Goal: Task Accomplishment & Management: Complete application form

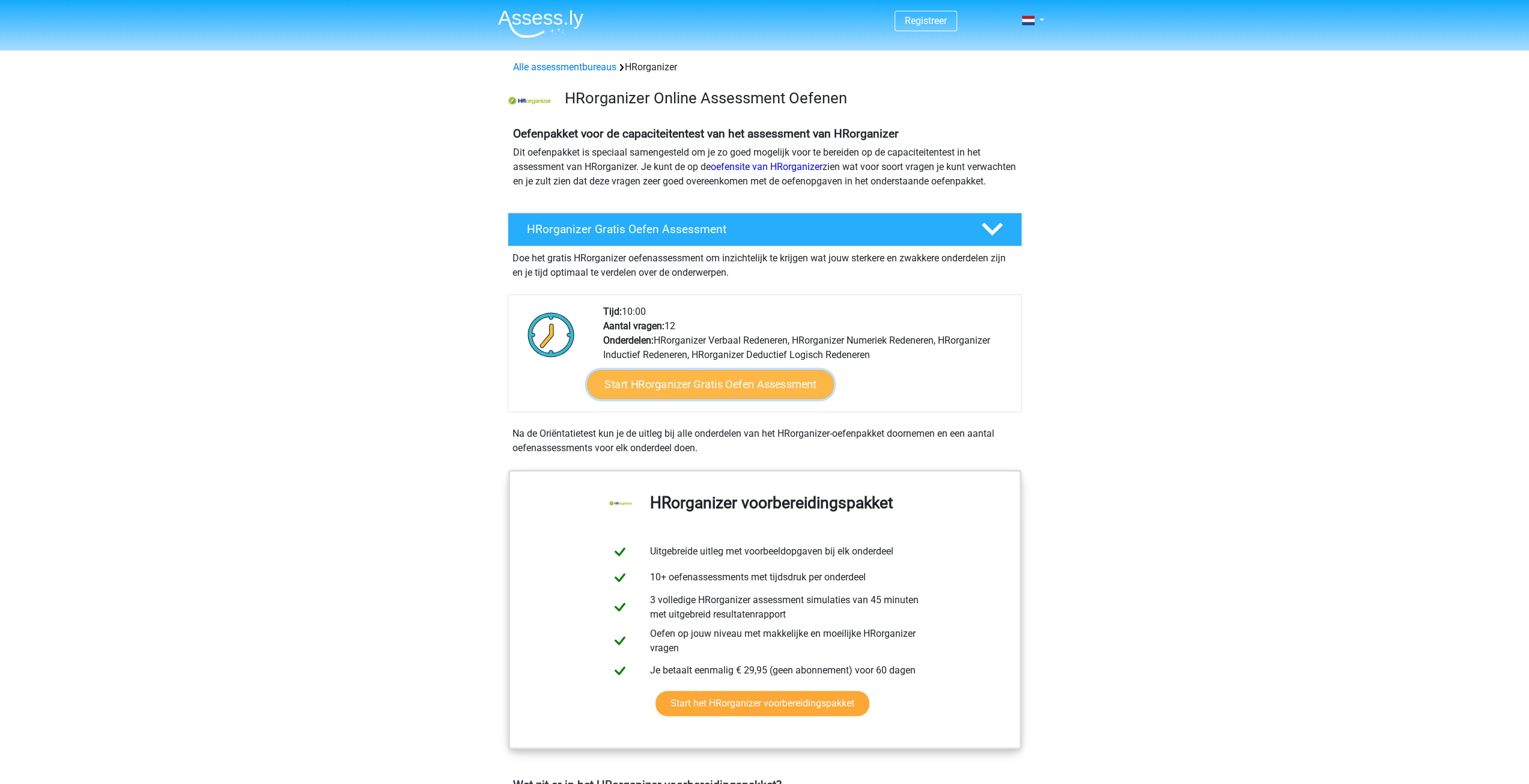
click at [732, 394] on link "Start HRorganizer Gratis Oefen Assessment" at bounding box center [710, 384] width 247 height 29
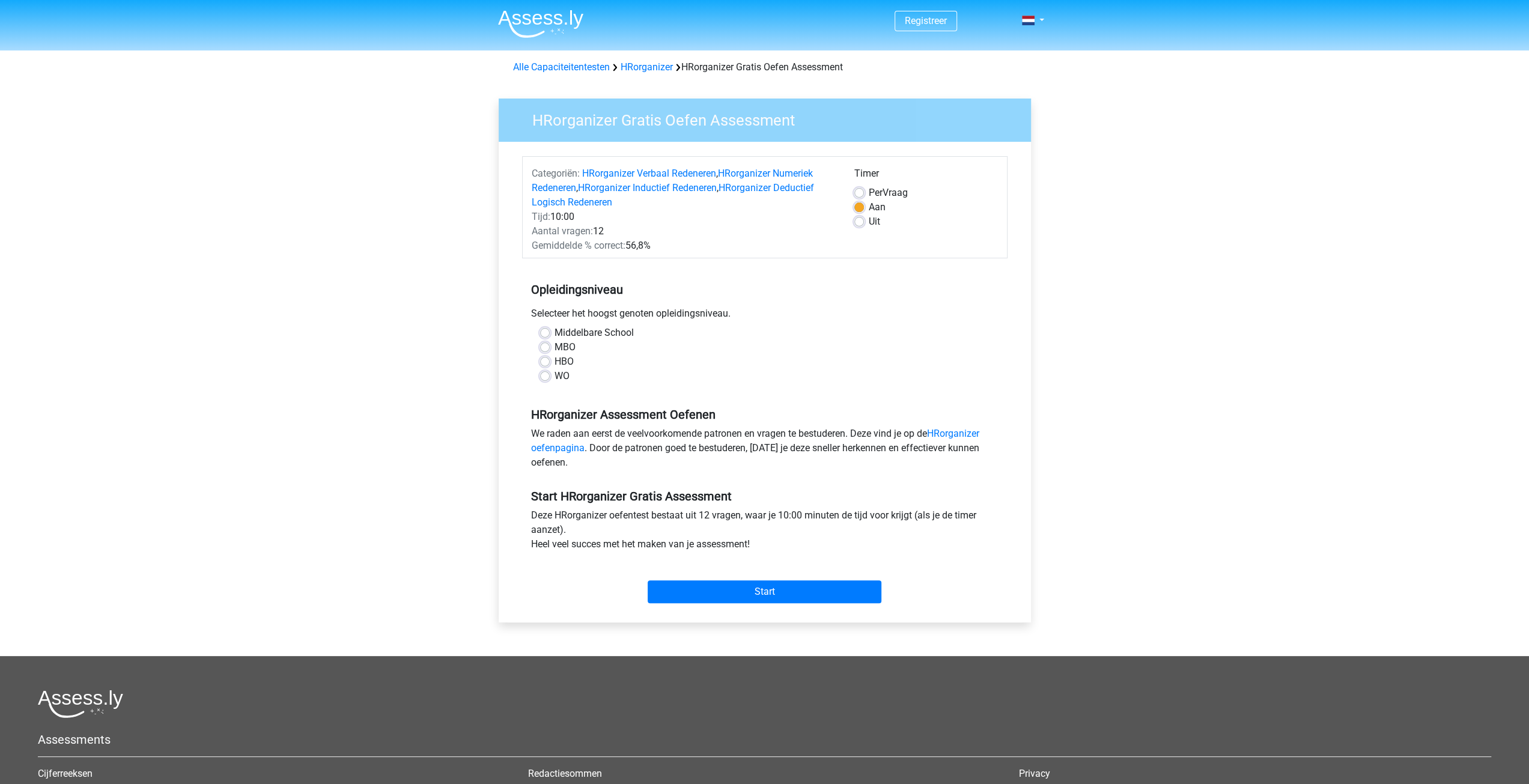
click at [554, 374] on label "WO" at bounding box center [562, 376] width 15 height 15
click at [545, 374] on input "WO" at bounding box center [545, 375] width 10 height 12
radio input "true"
click at [961, 434] on link "HRorganizer oefenpagina" at bounding box center [755, 441] width 448 height 26
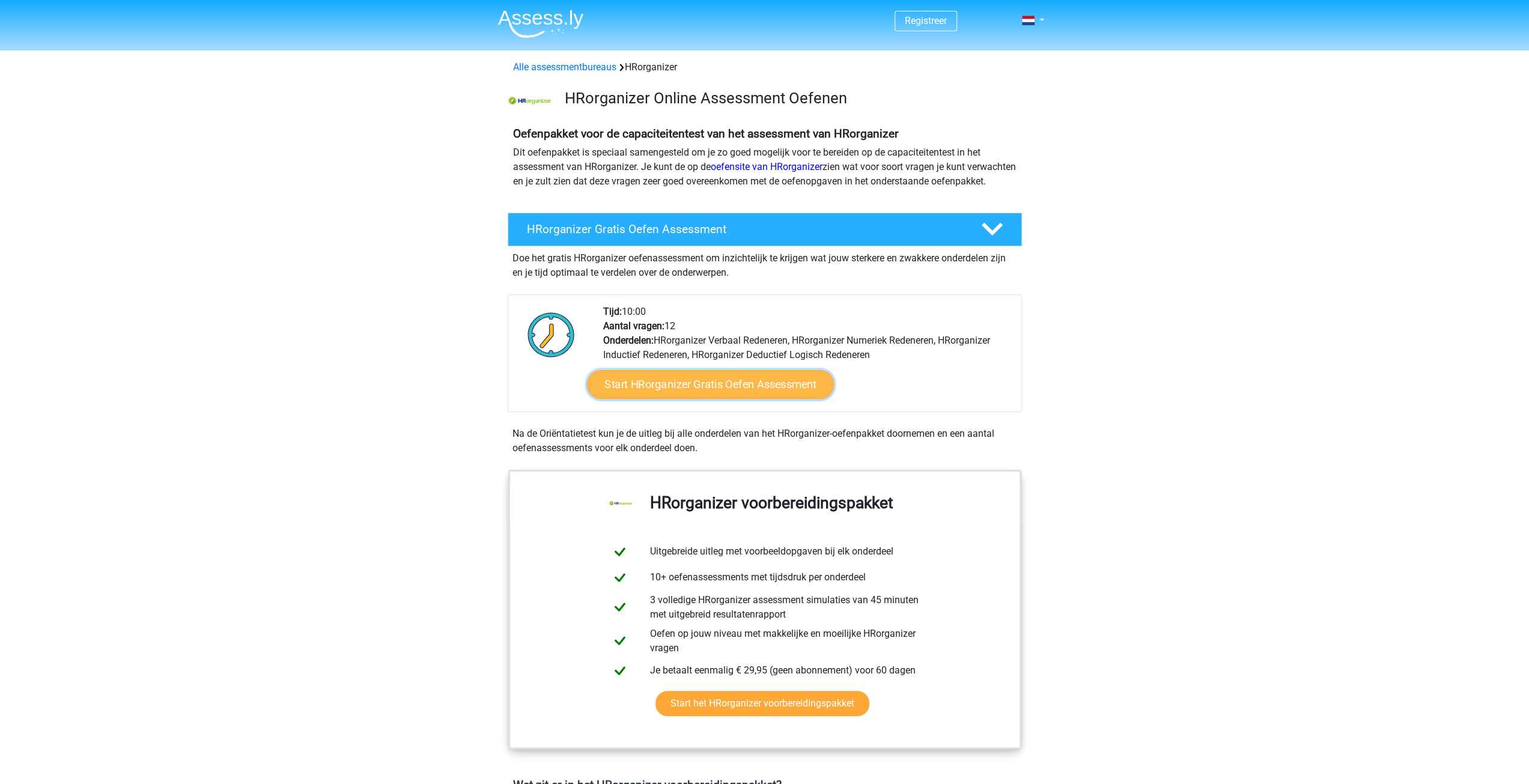
click at [674, 396] on link "Start HRorganizer Gratis Oefen Assessment" at bounding box center [710, 384] width 247 height 29
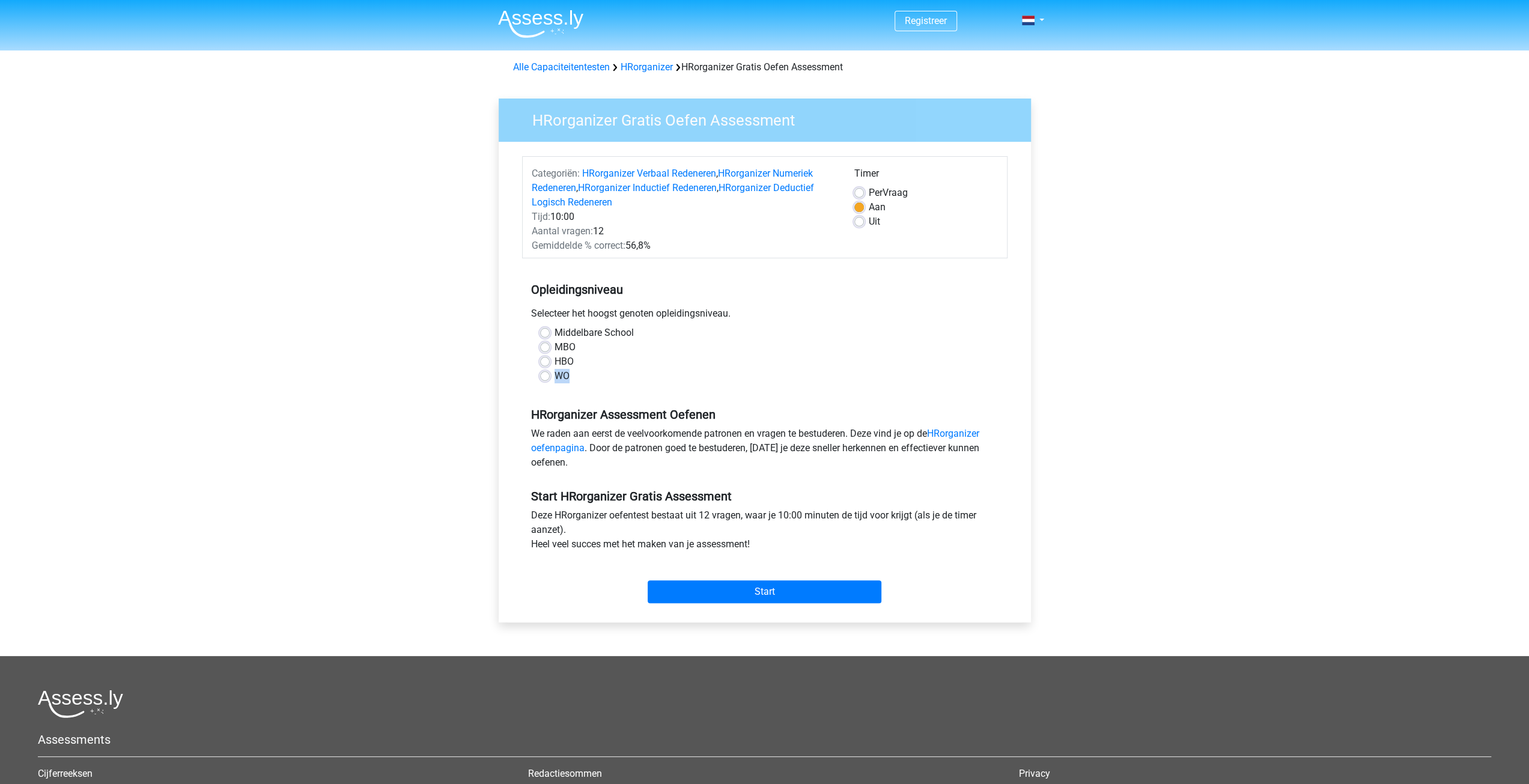
click at [545, 371] on div "WO" at bounding box center [764, 376] width 449 height 15
click at [554, 373] on label "WO" at bounding box center [562, 376] width 15 height 15
click at [548, 373] on input "WO" at bounding box center [545, 375] width 10 height 12
radio input "true"
click at [722, 597] on input "Start" at bounding box center [764, 592] width 234 height 23
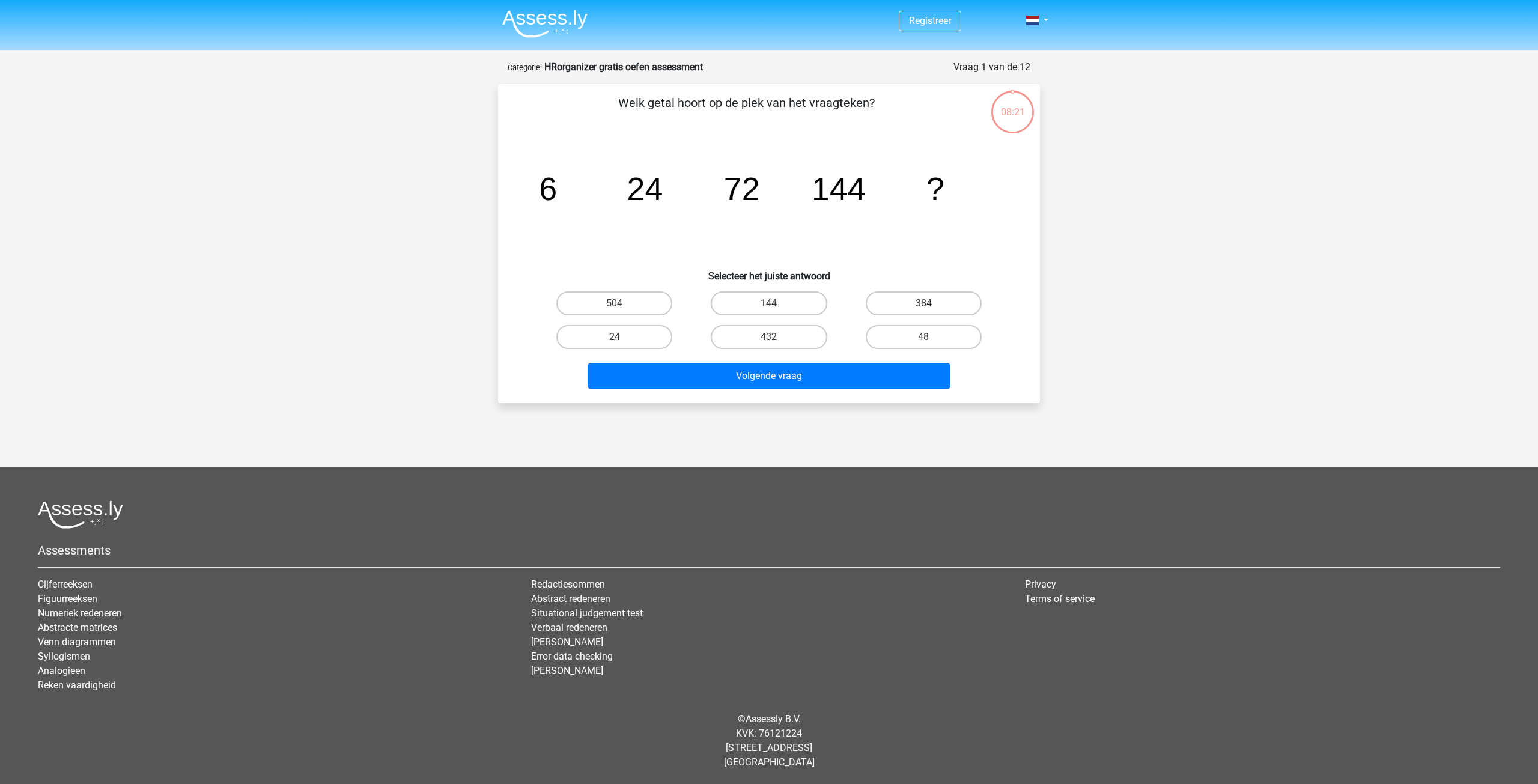
click at [769, 307] on input "144" at bounding box center [773, 307] width 8 height 8
radio input "true"
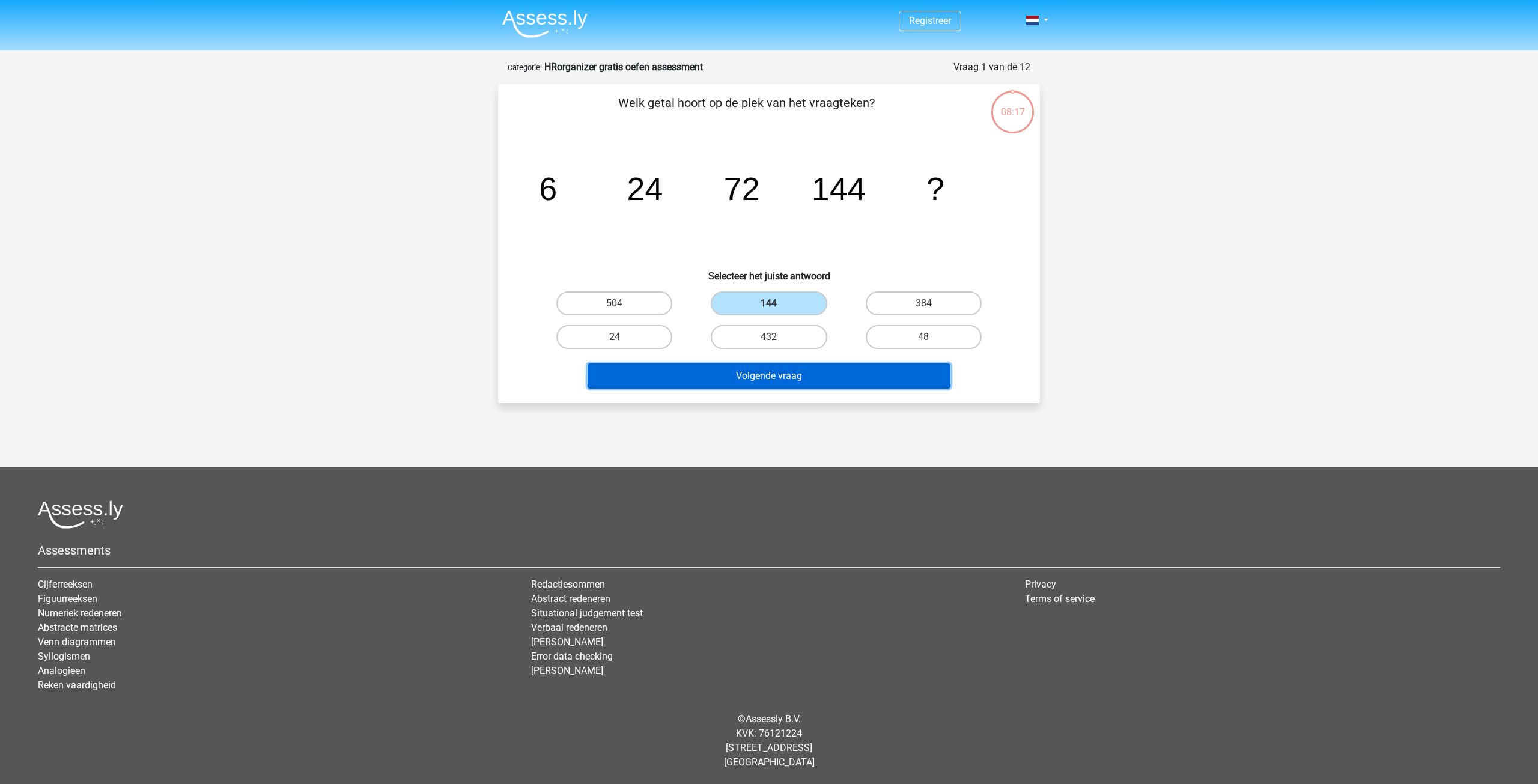
click at [749, 375] on button "Volgende vraag" at bounding box center [769, 376] width 363 height 25
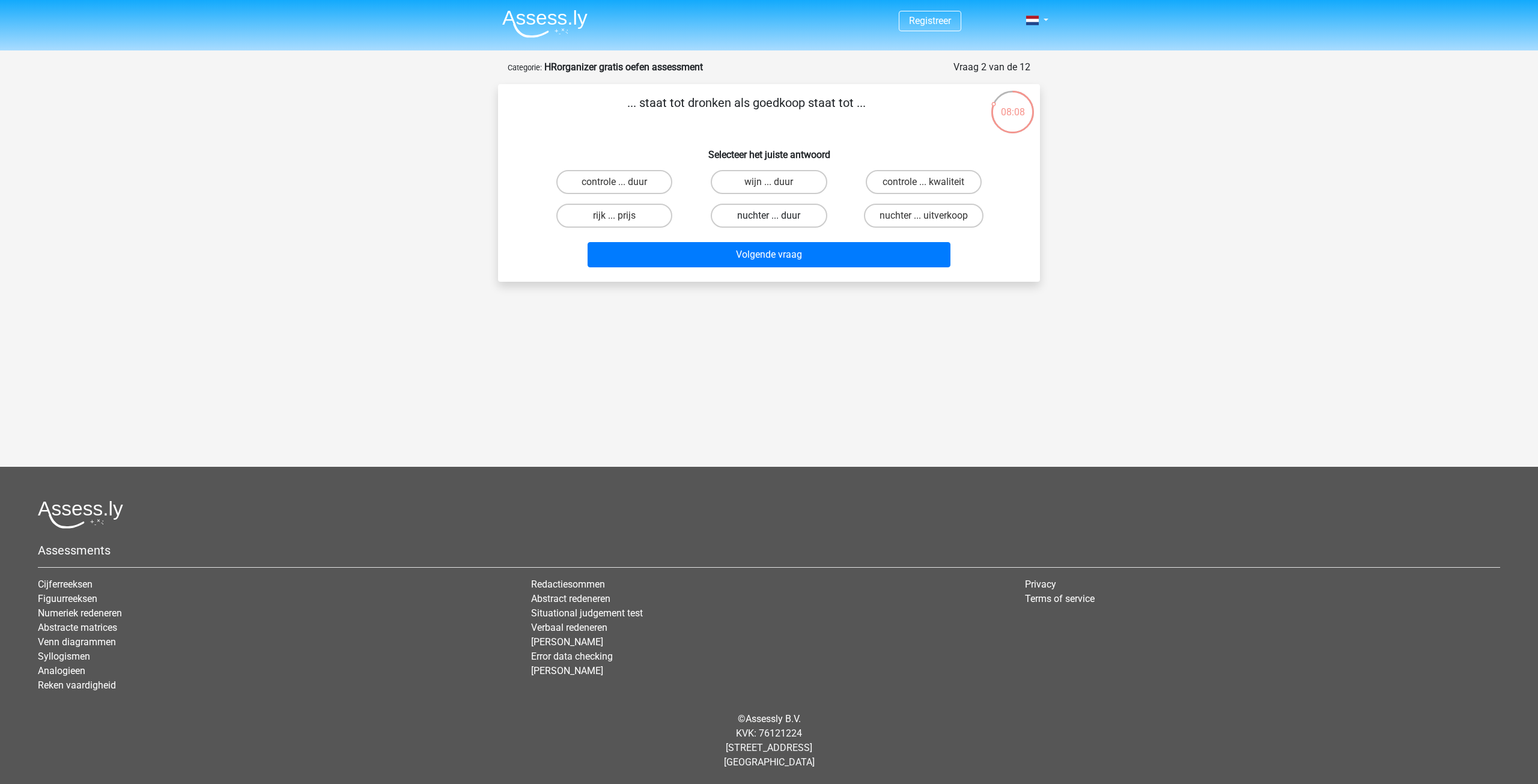
click at [756, 218] on label "nuchter ... duur" at bounding box center [769, 216] width 116 height 24
click at [769, 218] on input "nuchter ... duur" at bounding box center [773, 219] width 8 height 8
radio input "true"
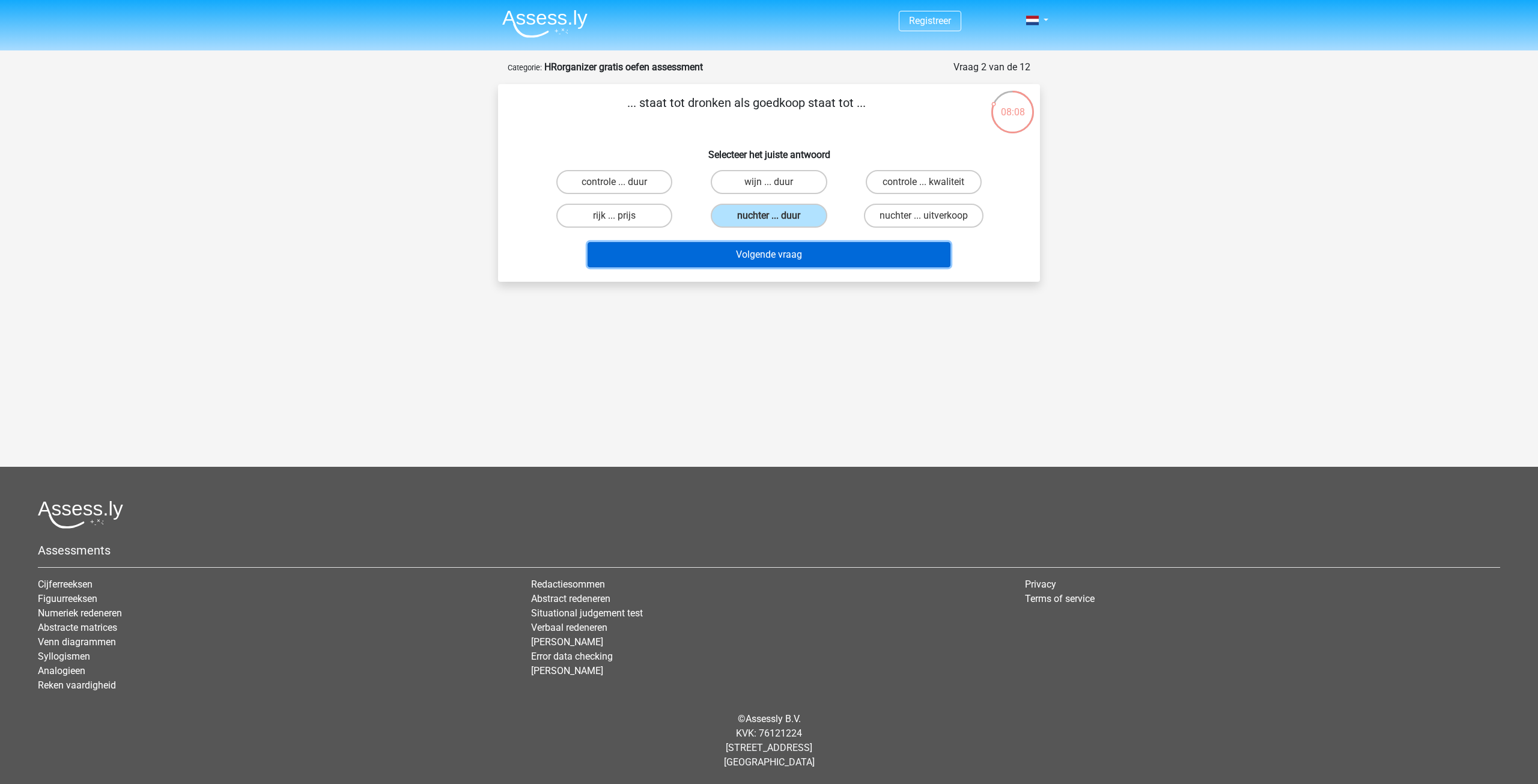
click at [750, 258] on button "Volgende vraag" at bounding box center [769, 254] width 363 height 25
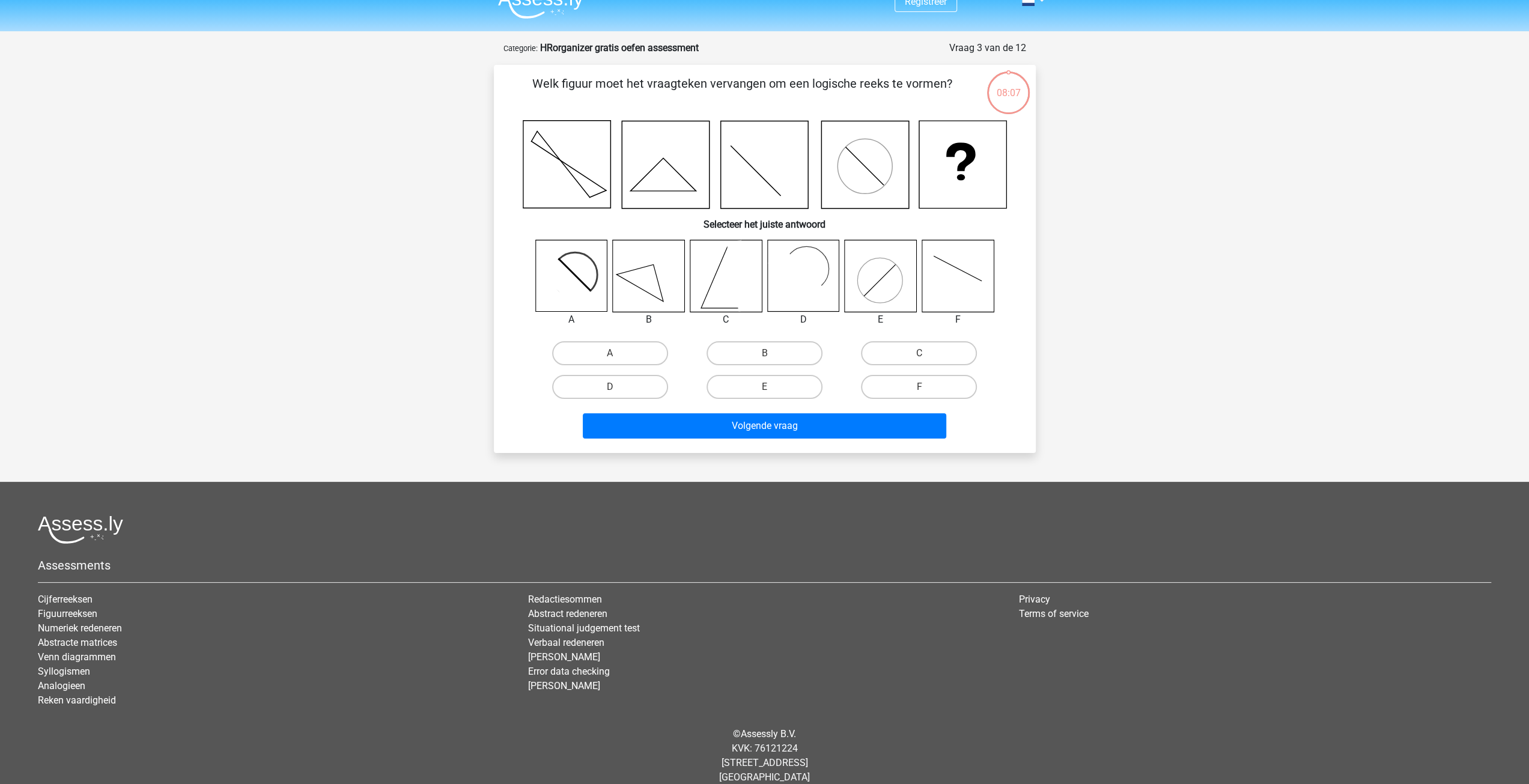
scroll to position [34, 0]
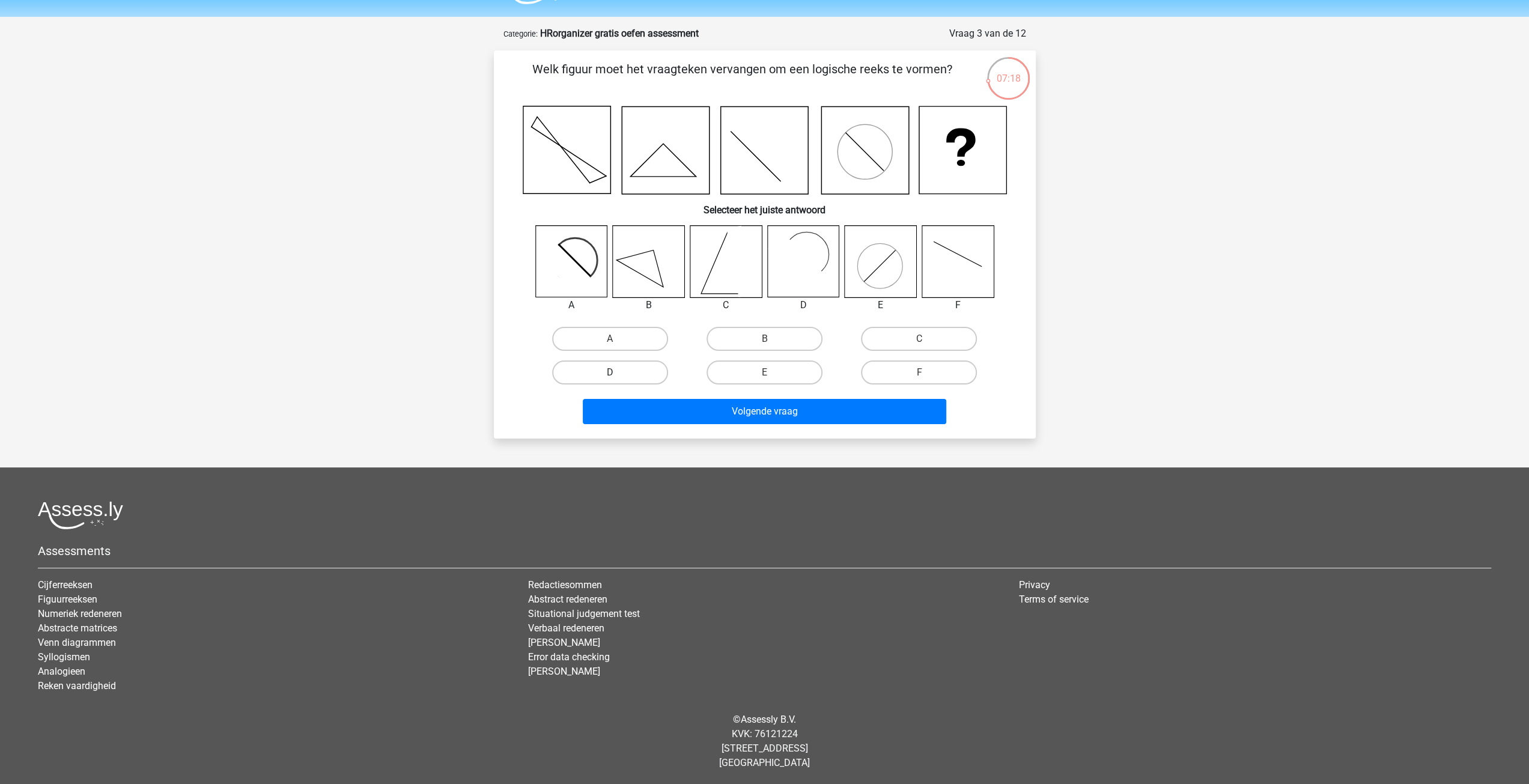
click at [611, 368] on label "D" at bounding box center [610, 372] width 116 height 24
click at [611, 372] on input "D" at bounding box center [614, 376] width 8 height 8
radio input "true"
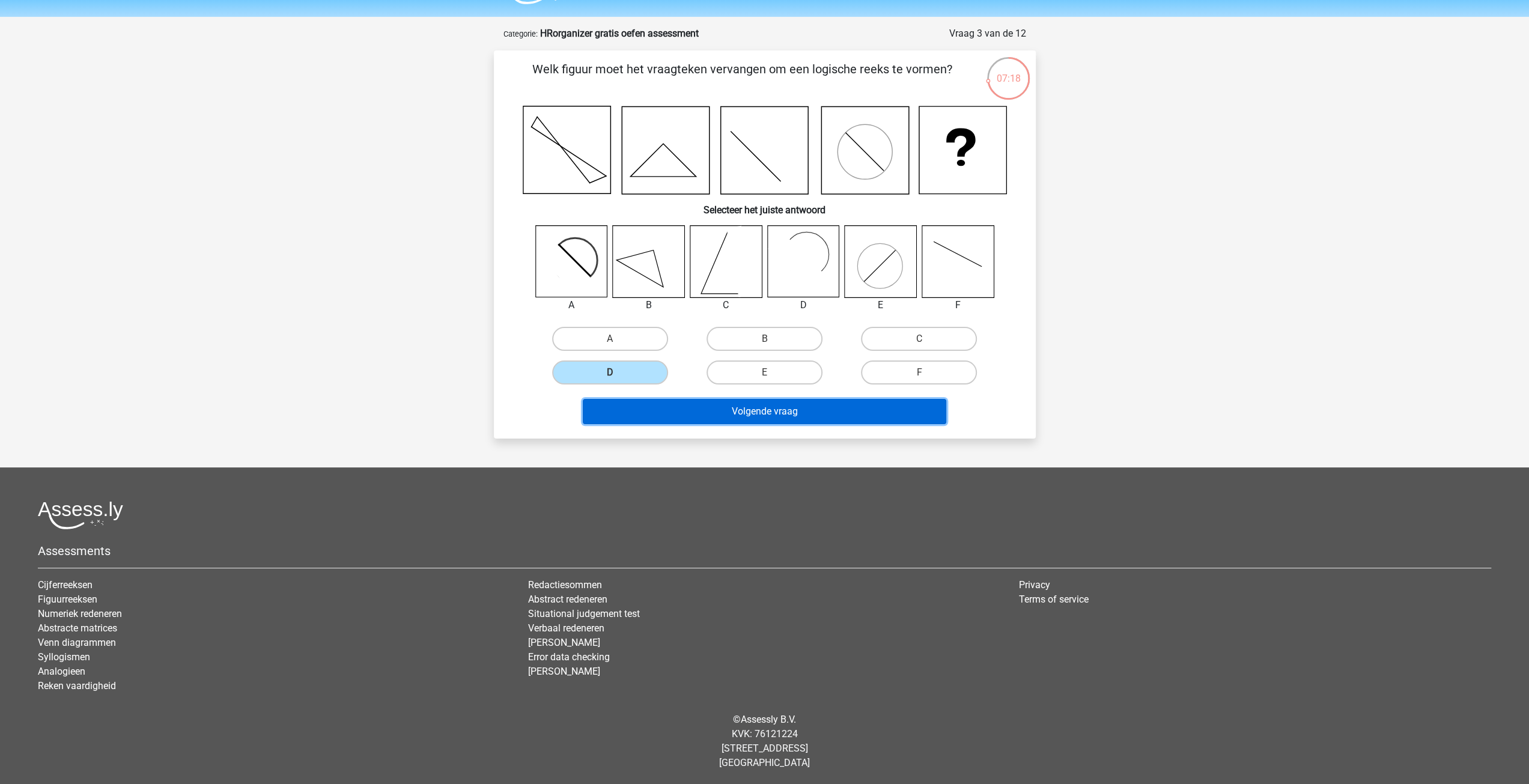
click at [750, 410] on button "Volgende vraag" at bounding box center [764, 412] width 363 height 25
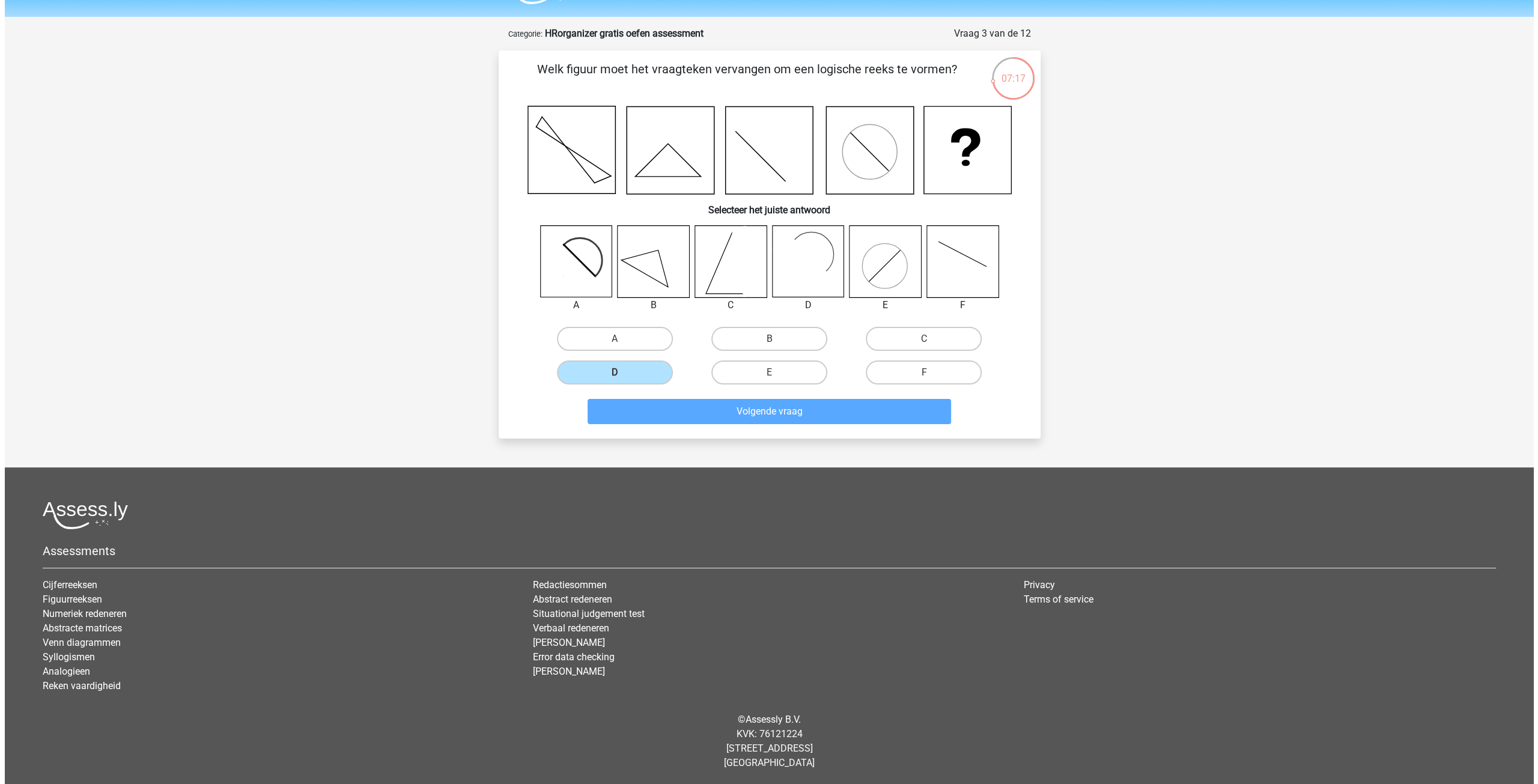
scroll to position [0, 0]
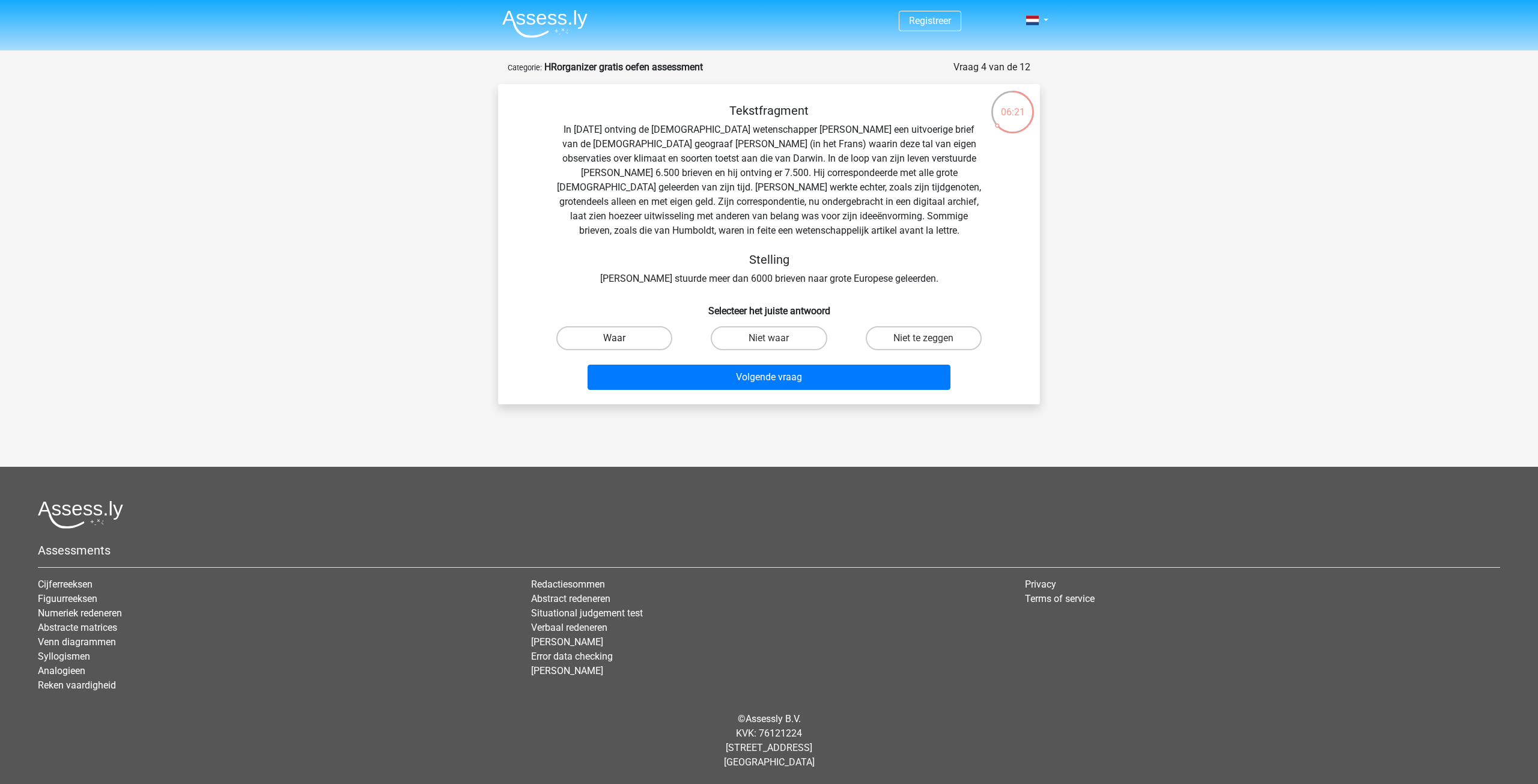
click at [621, 331] on label "Waar" at bounding box center [614, 339] width 116 height 24
click at [621, 338] on input "Waar" at bounding box center [618, 342] width 8 height 8
radio input "true"
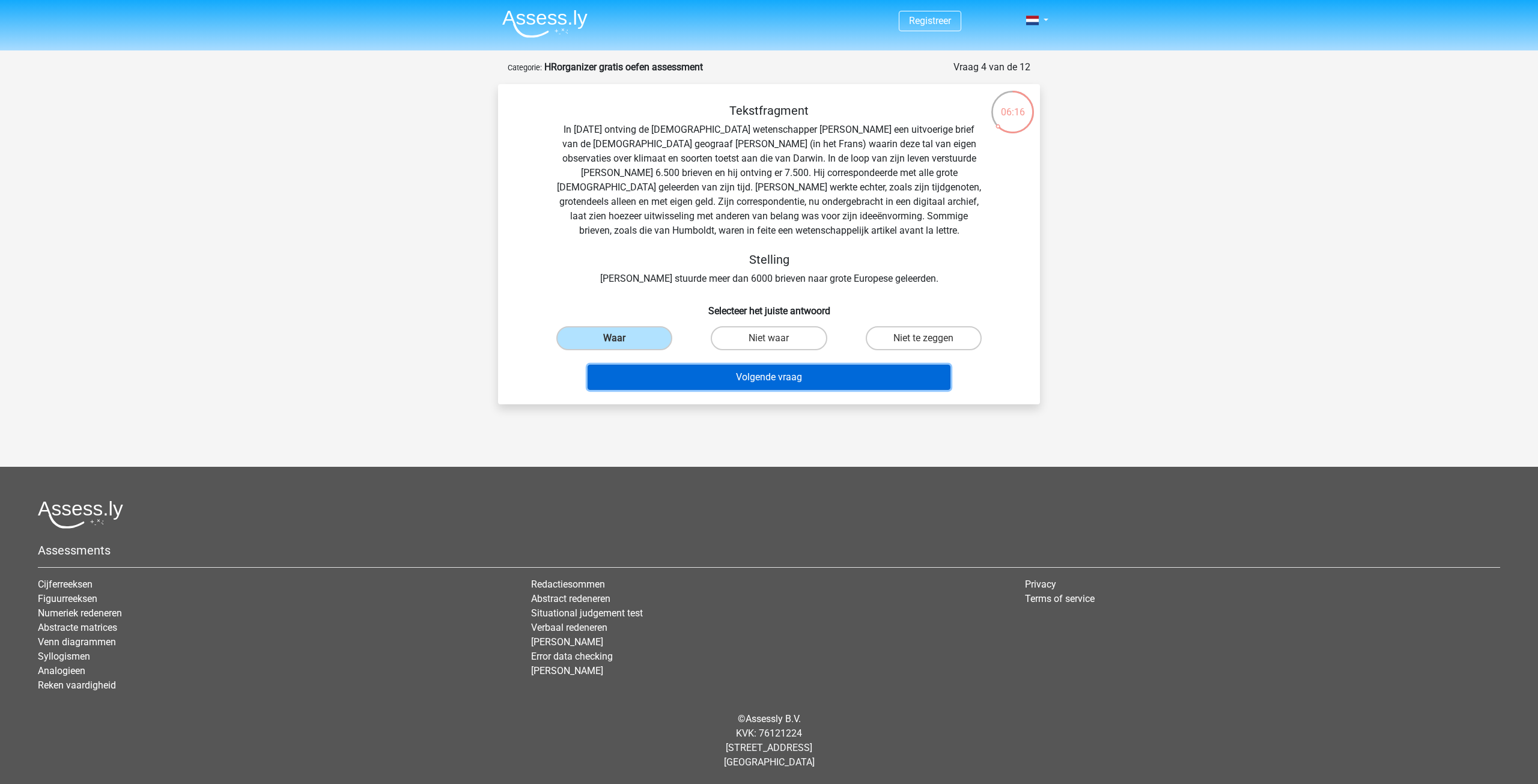
click at [757, 379] on button "Volgende vraag" at bounding box center [769, 377] width 363 height 25
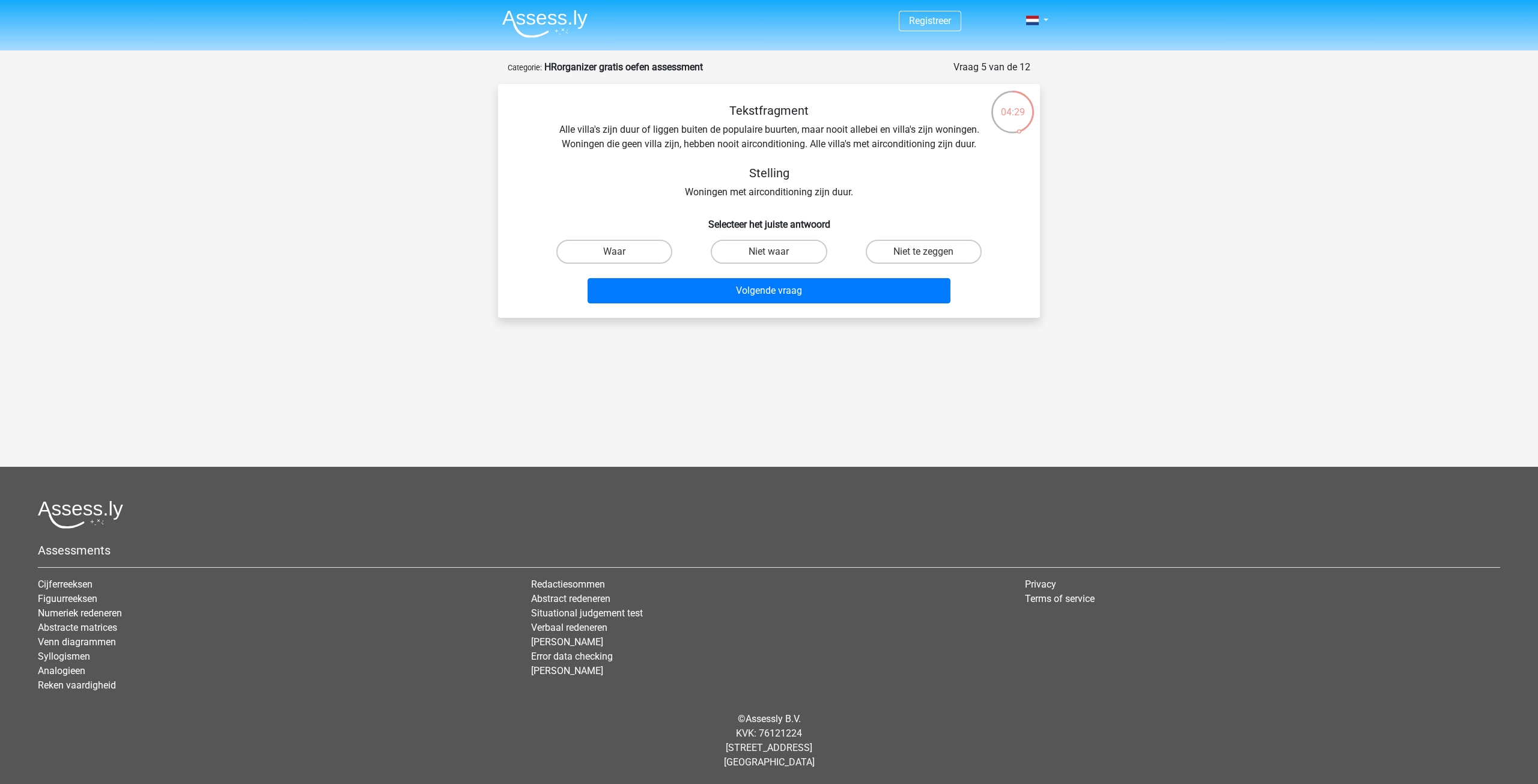
drag, startPoint x: 603, startPoint y: 247, endPoint x: 787, endPoint y: 310, distance: 194.5
click at [605, 246] on label "Waar" at bounding box center [614, 251] width 116 height 24
click at [615, 251] on input "Waar" at bounding box center [618, 255] width 8 height 8
radio input "true"
click at [849, 285] on button "Volgende vraag" at bounding box center [769, 291] width 363 height 25
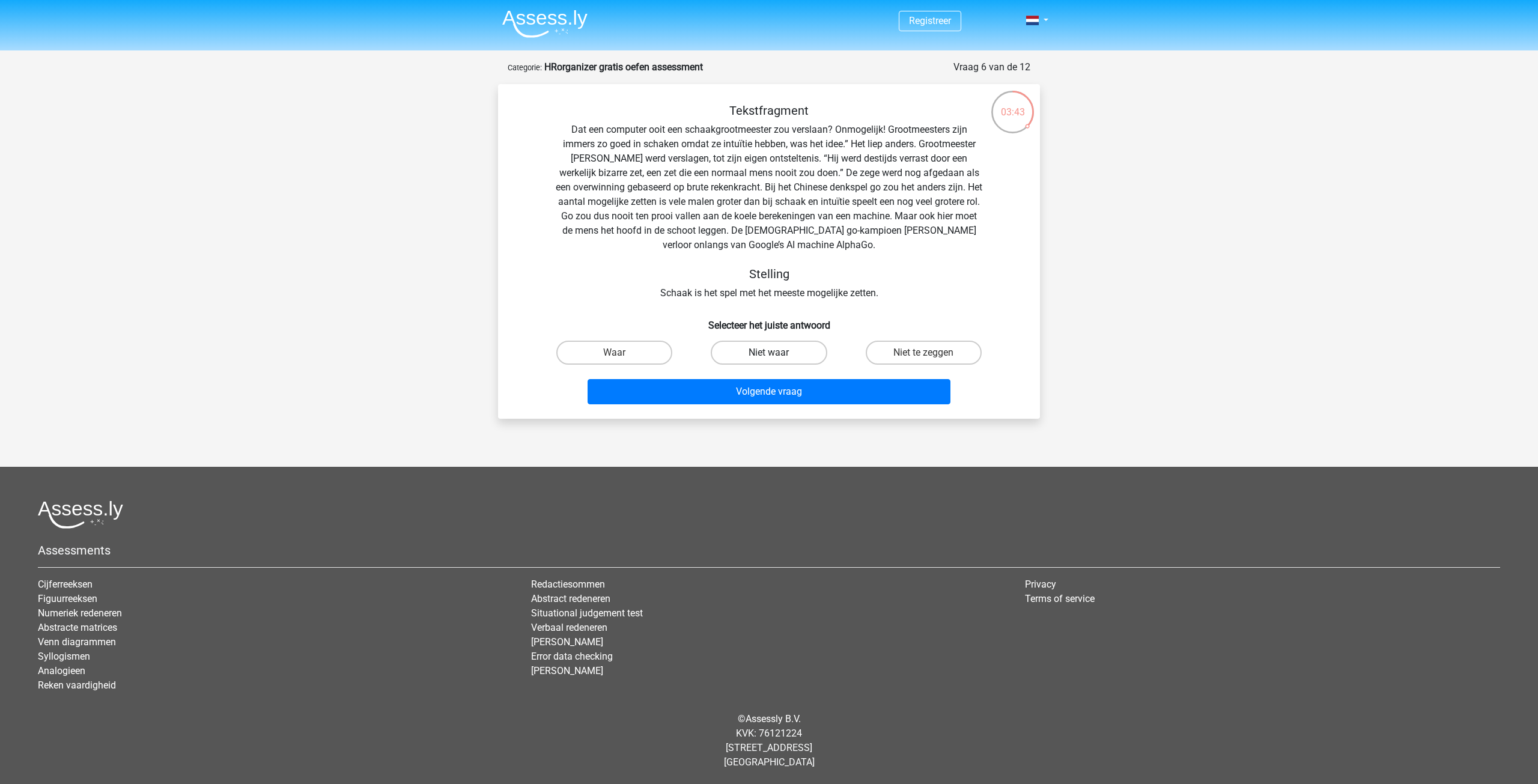
click at [759, 351] on label "Niet waar" at bounding box center [769, 352] width 116 height 24
click at [769, 352] on input "Niet waar" at bounding box center [773, 356] width 8 height 8
radio input "true"
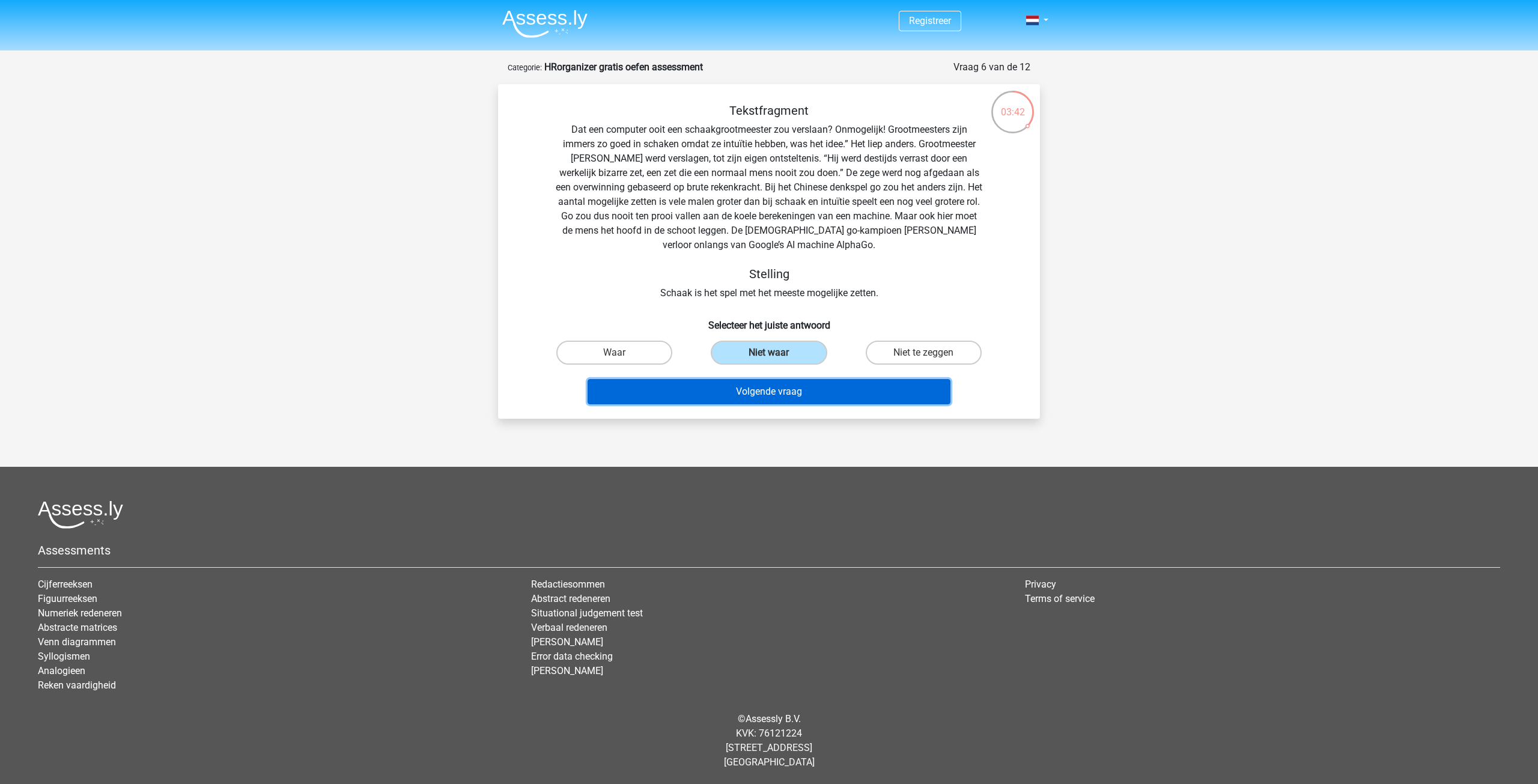
click at [771, 391] on button "Volgende vraag" at bounding box center [769, 392] width 363 height 25
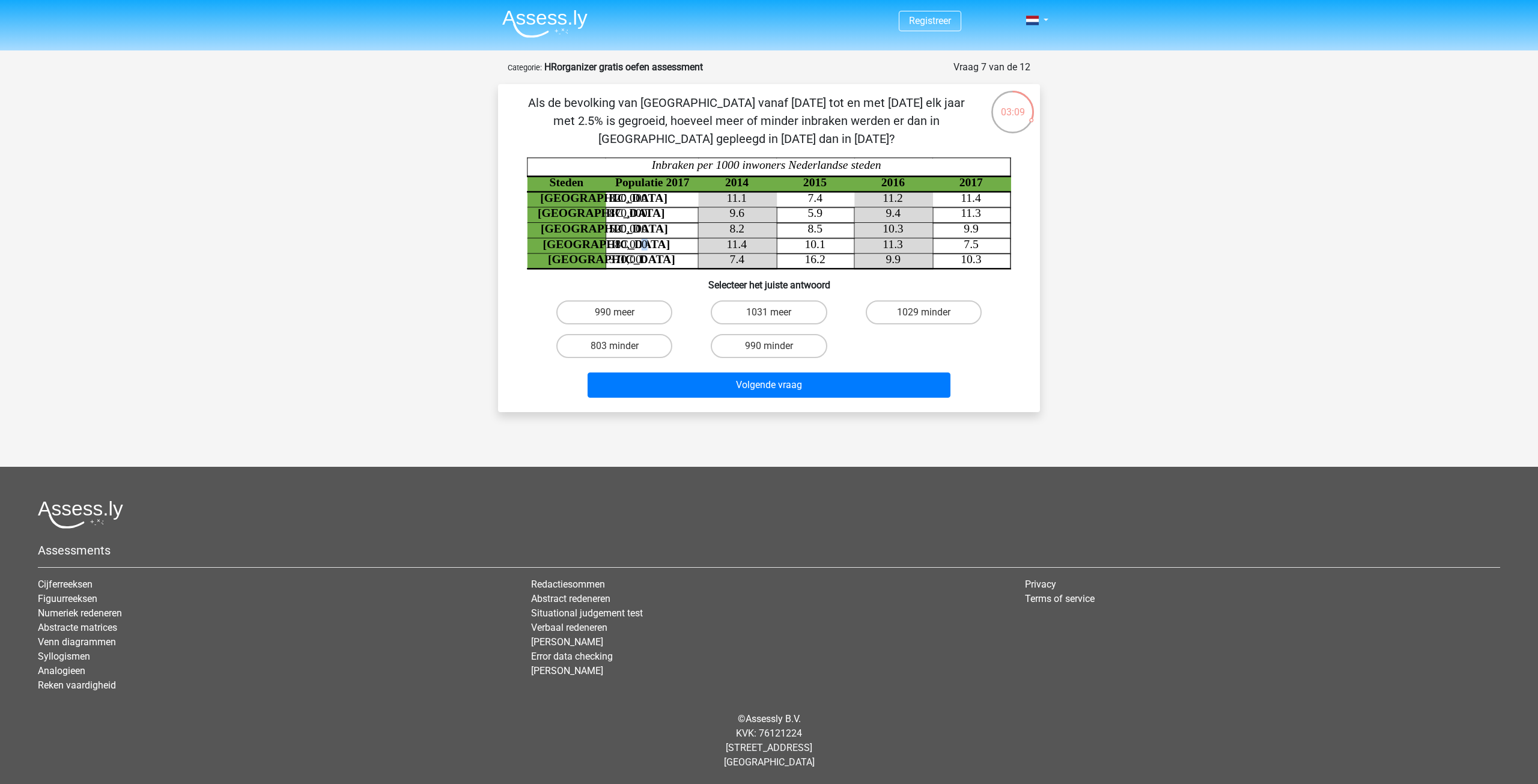
drag, startPoint x: 662, startPoint y: 238, endPoint x: 652, endPoint y: 239, distance: 10.0
click at [644, 238] on icon "Steden Populatie 2017 2014 2015 2016 2017 Rotterdam 820,000 11.1 7.4 11.2 11.4 …" at bounding box center [768, 213] width 484 height 112
click at [660, 250] on icon "Steden Populatie 2017 2014 2015 2016 2017 Rotterdam 820,000 11.1 7.4 11.2 11.4 …" at bounding box center [768, 213] width 484 height 112
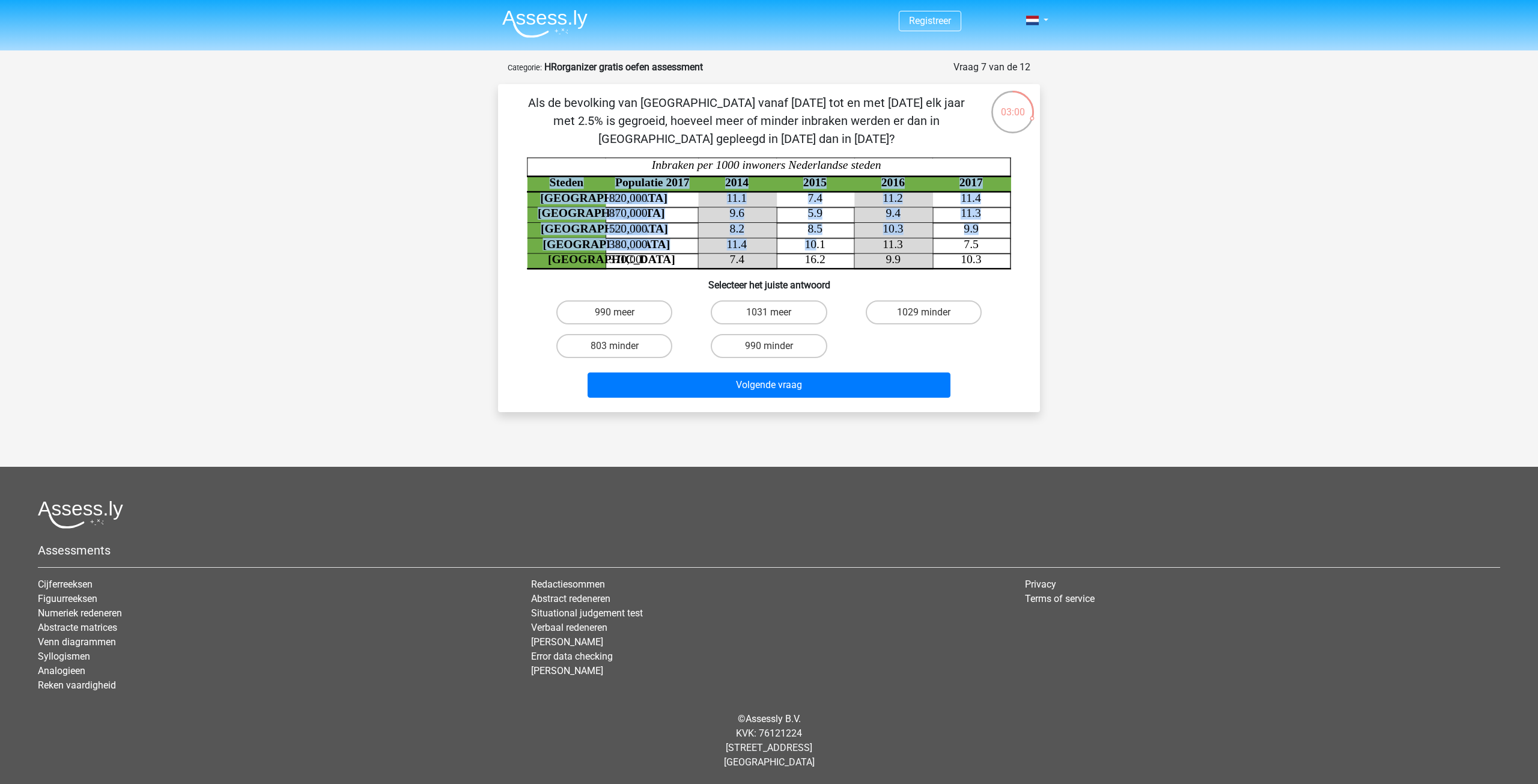
drag, startPoint x: 815, startPoint y: 249, endPoint x: 866, endPoint y: 250, distance: 51.0
click at [866, 251] on icon "Steden Populatie 2017 2014 2015 2016 2017 Rotterdam 820,000 11.1 7.4 11.2 11.4 …" at bounding box center [768, 213] width 484 height 112
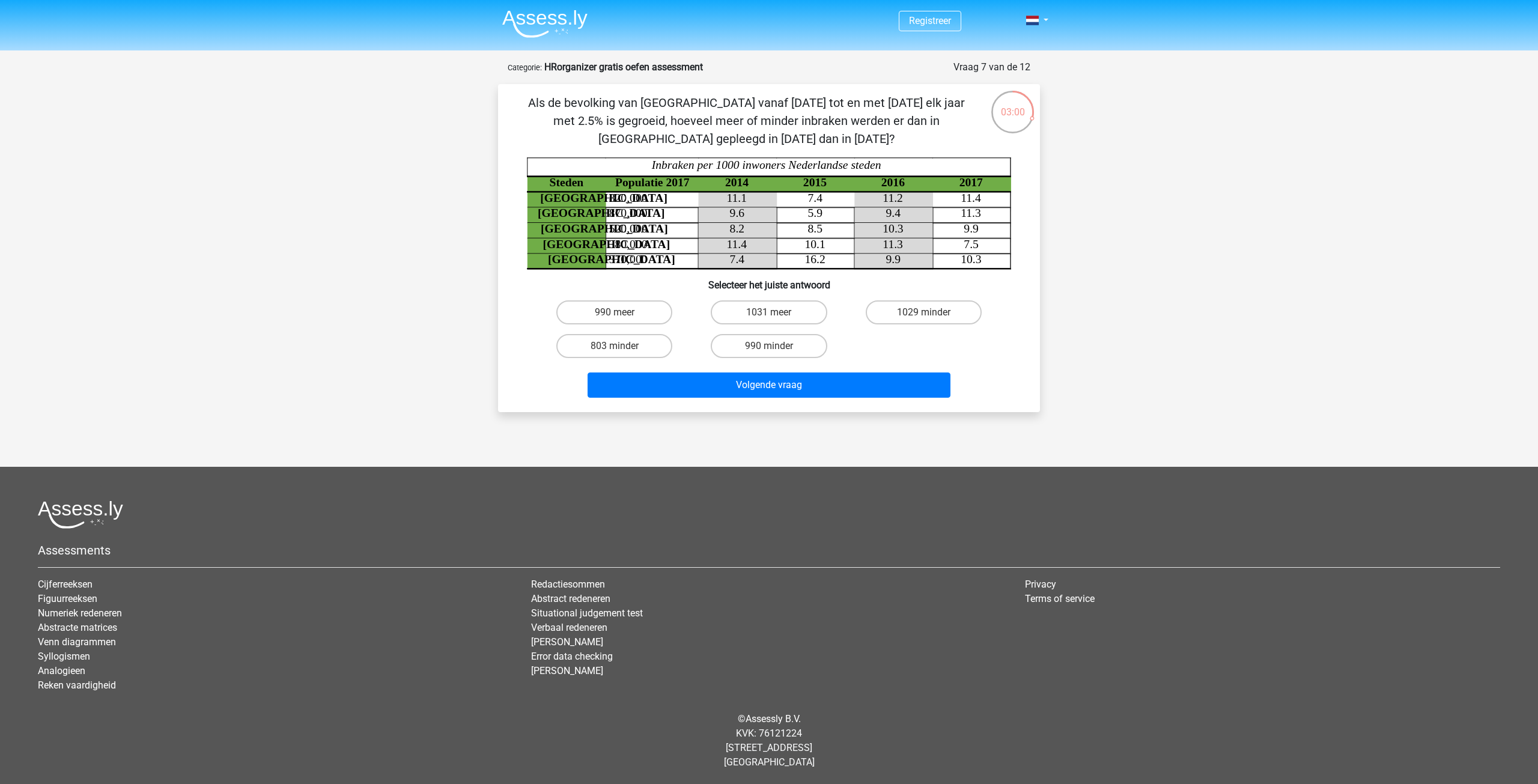
click at [865, 250] on icon at bounding box center [816, 246] width 235 height 16
drag, startPoint x: 621, startPoint y: 311, endPoint x: 698, endPoint y: 337, distance: 81.3
click at [622, 311] on label "990 meer" at bounding box center [614, 313] width 116 height 24
click at [622, 313] on input "990 meer" at bounding box center [618, 316] width 8 height 8
radio input "true"
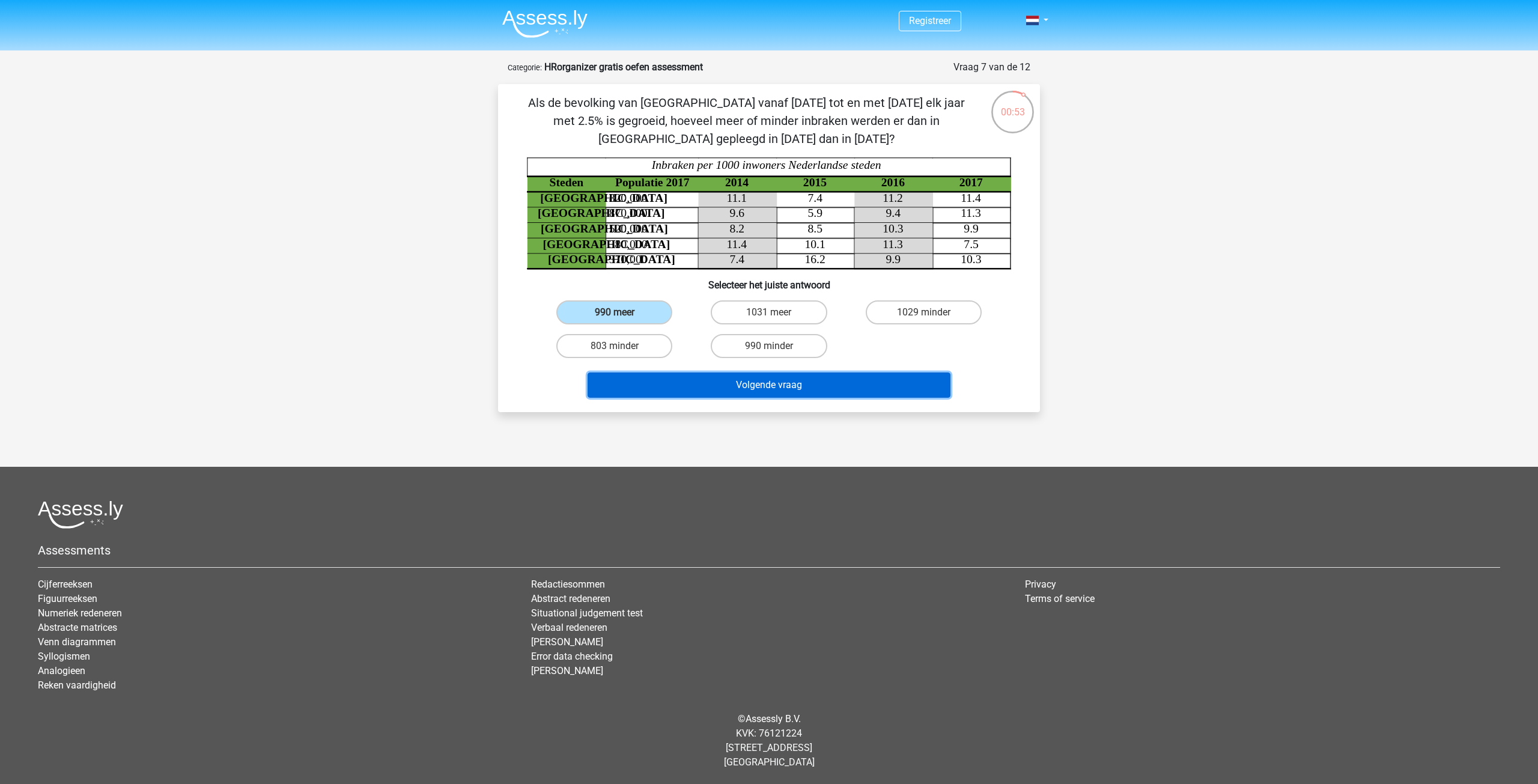
click at [762, 394] on button "Volgende vraag" at bounding box center [769, 385] width 363 height 25
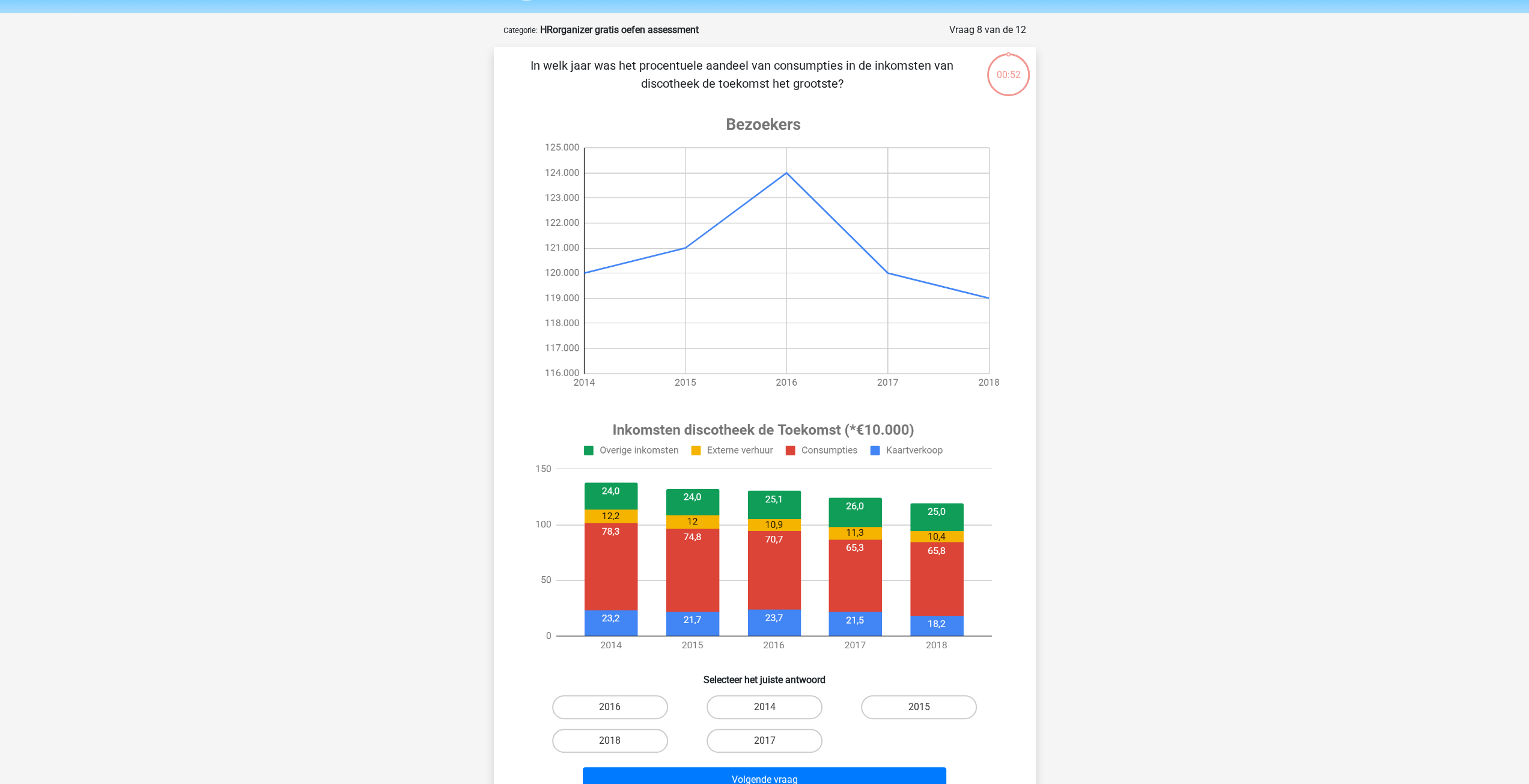
scroll to position [60, 0]
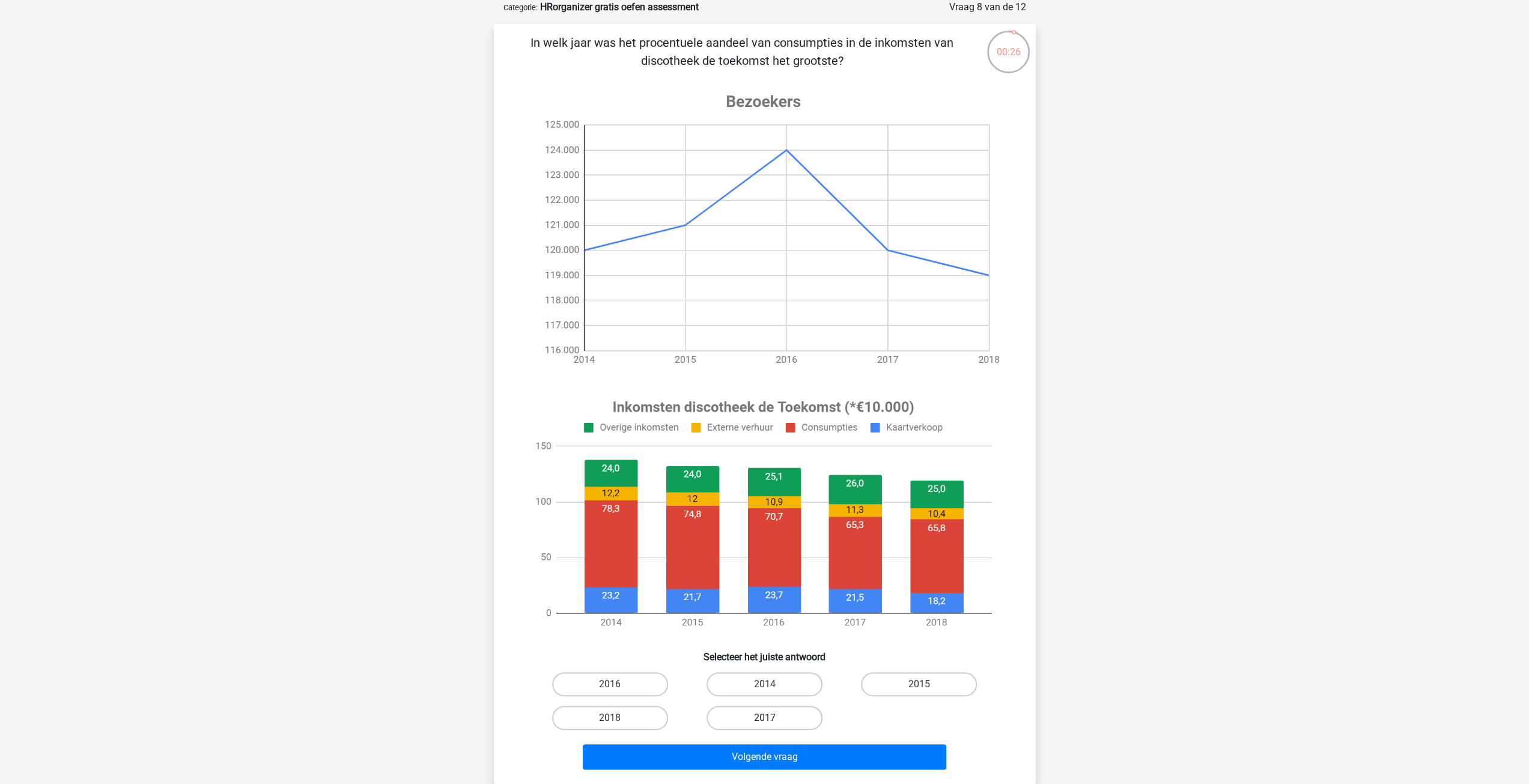
click at [788, 720] on label "2017" at bounding box center [765, 718] width 116 height 24
click at [772, 720] on input "2017" at bounding box center [768, 722] width 8 height 8
radio input "true"
click at [781, 757] on button "Volgende vraag" at bounding box center [764, 757] width 363 height 25
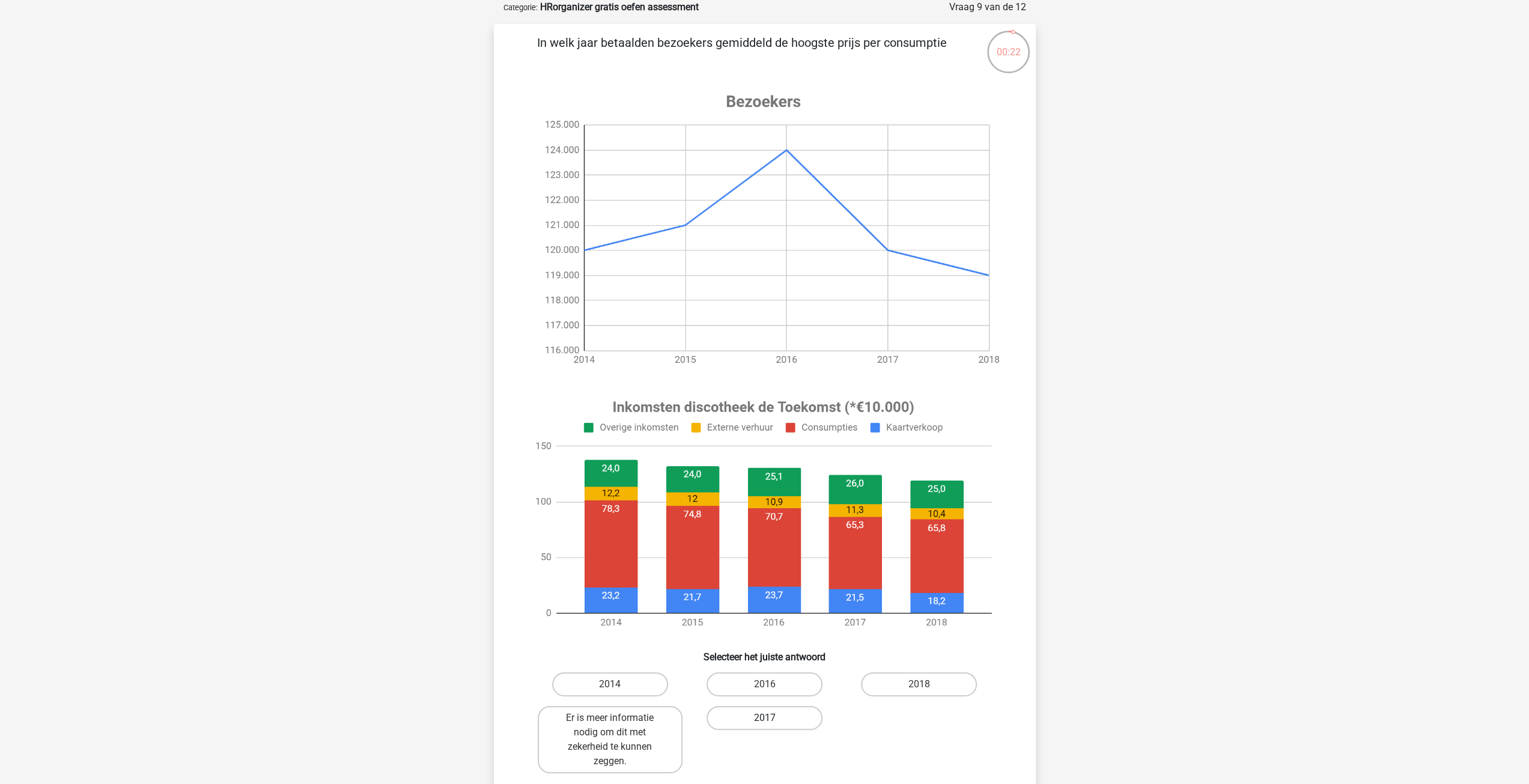
click at [750, 706] on div "2017" at bounding box center [764, 739] width 154 height 77
click at [756, 718] on label "2017" at bounding box center [765, 718] width 116 height 24
click at [764, 718] on input "2017" at bounding box center [768, 722] width 8 height 8
radio input "true"
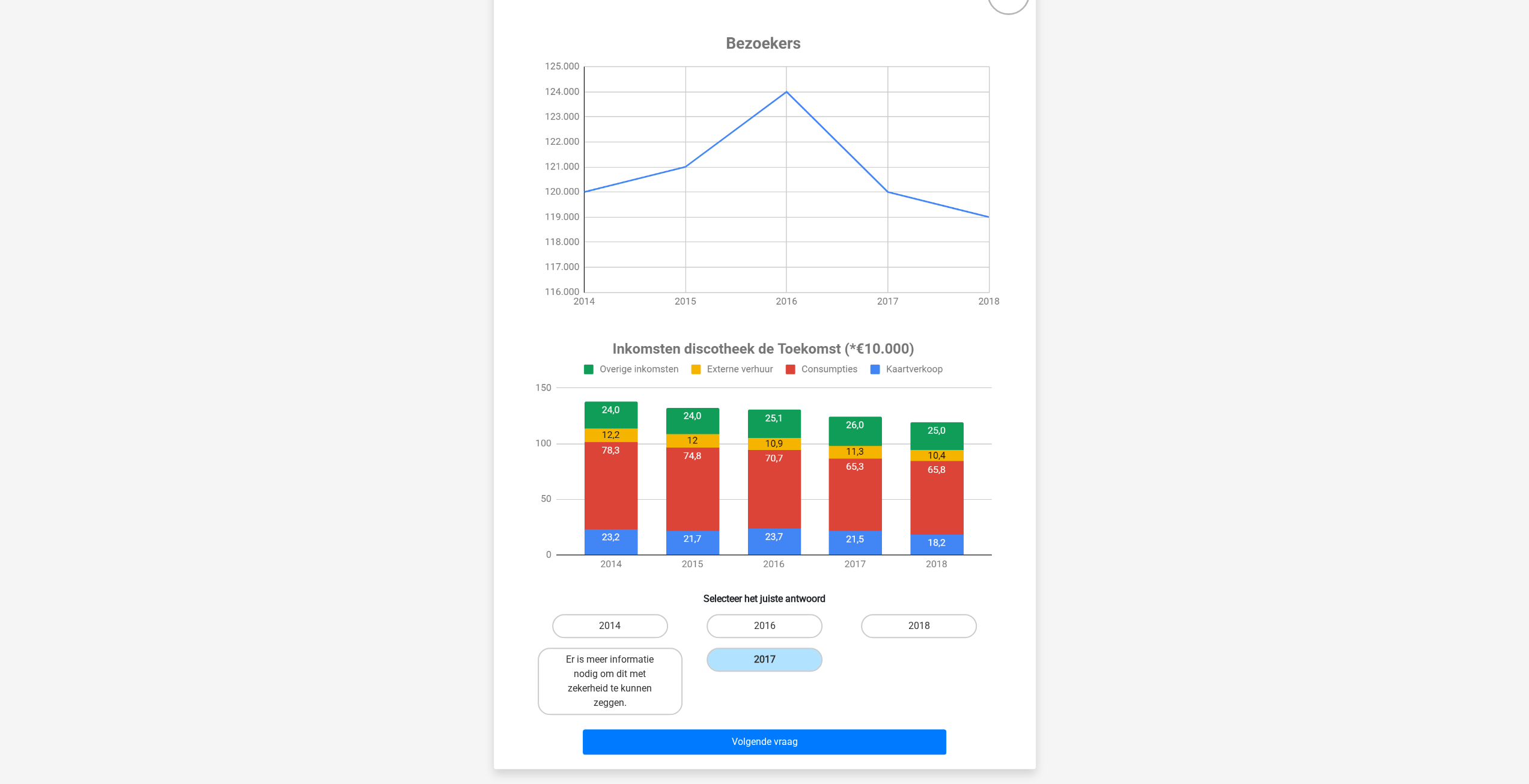
scroll to position [120, 0]
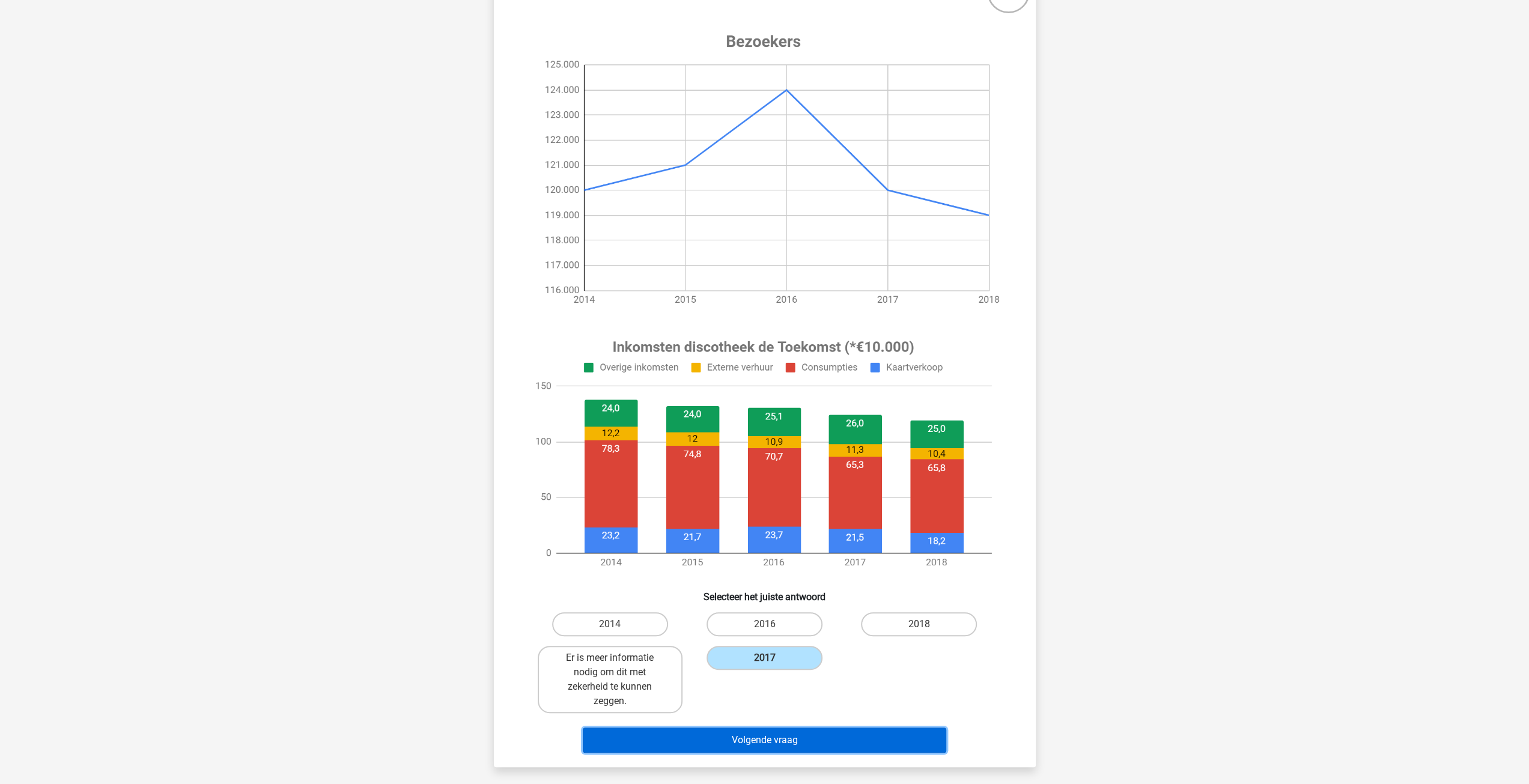
click at [759, 743] on button "Volgende vraag" at bounding box center [764, 740] width 363 height 25
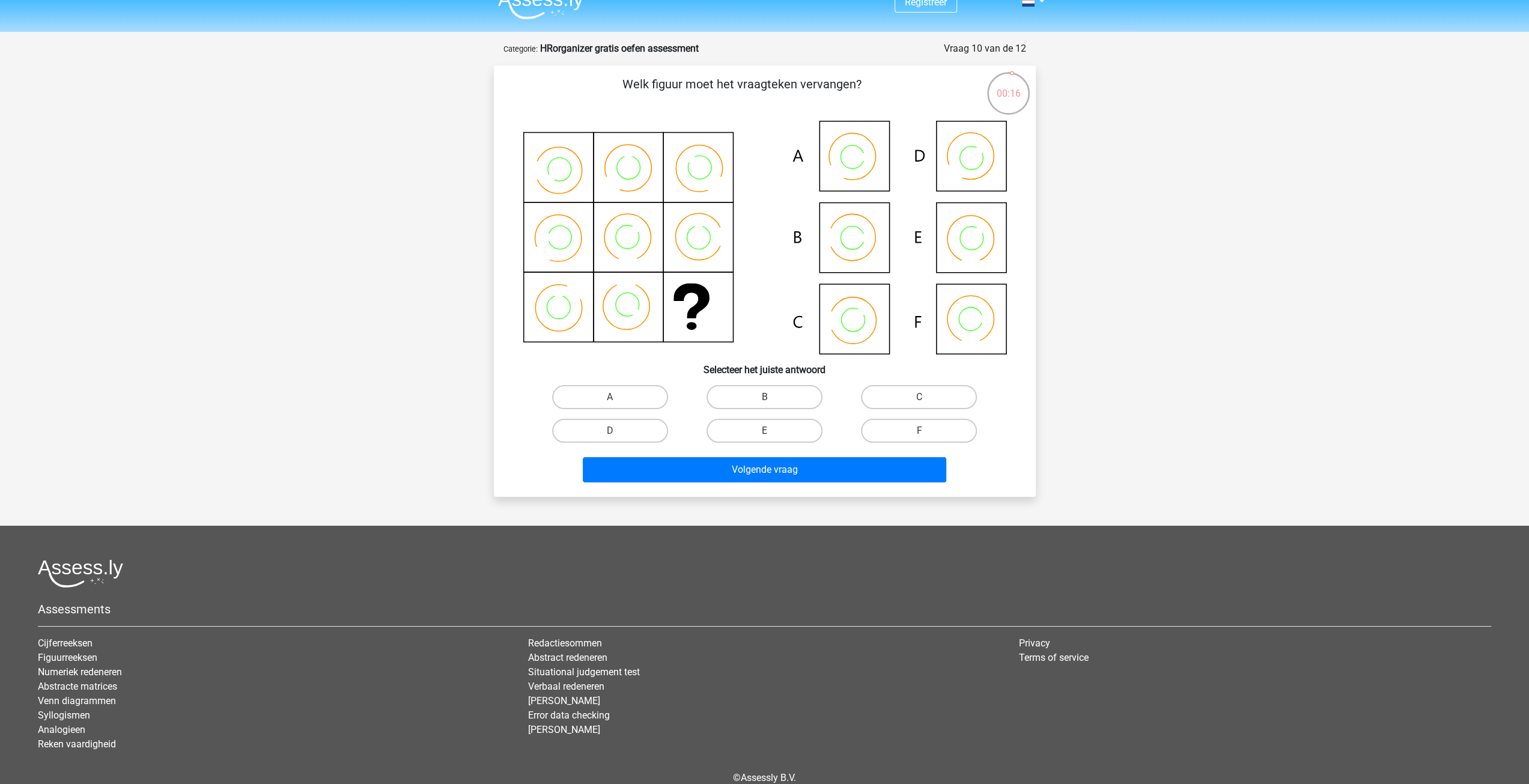
scroll to position [0, 0]
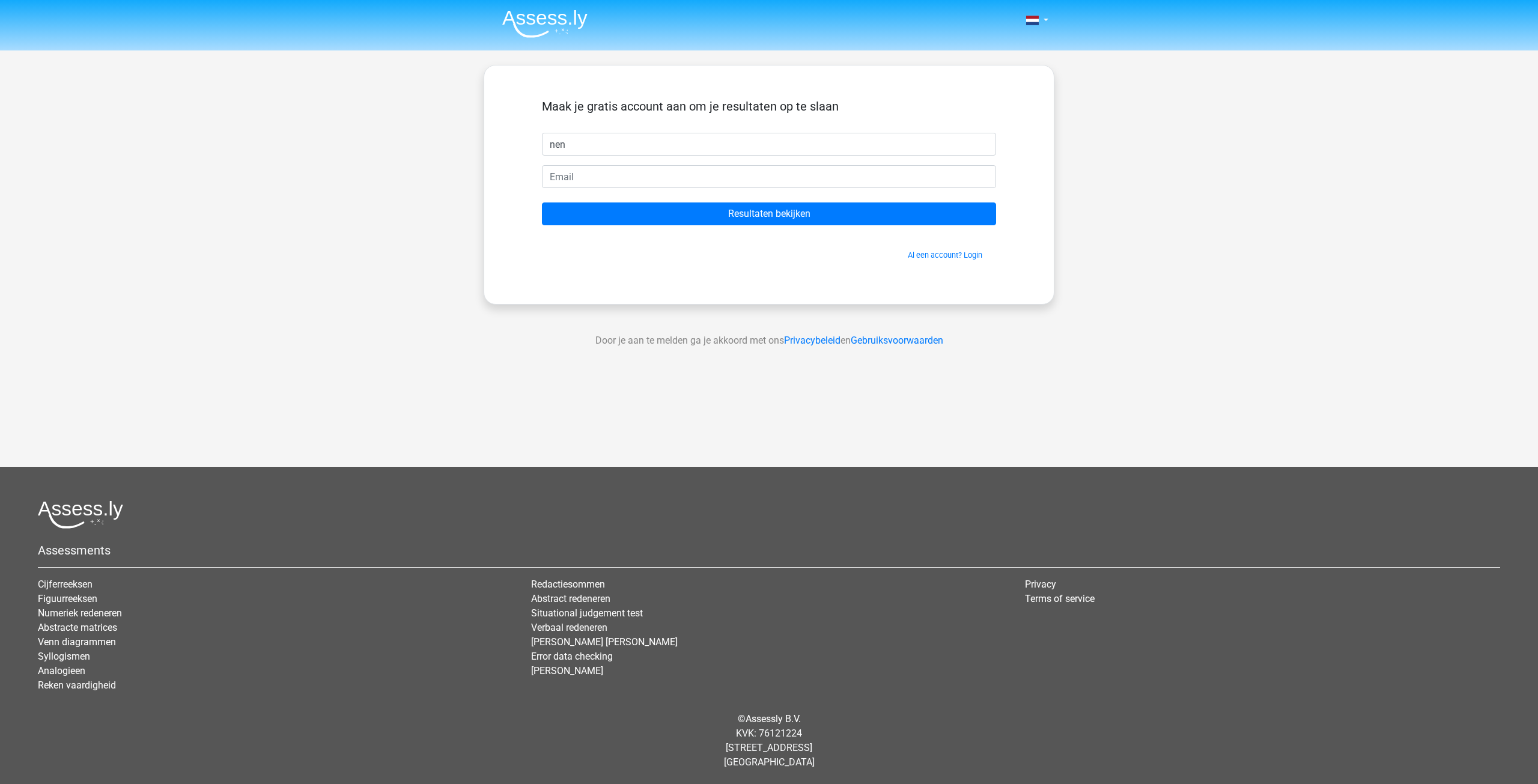
type input "nen"
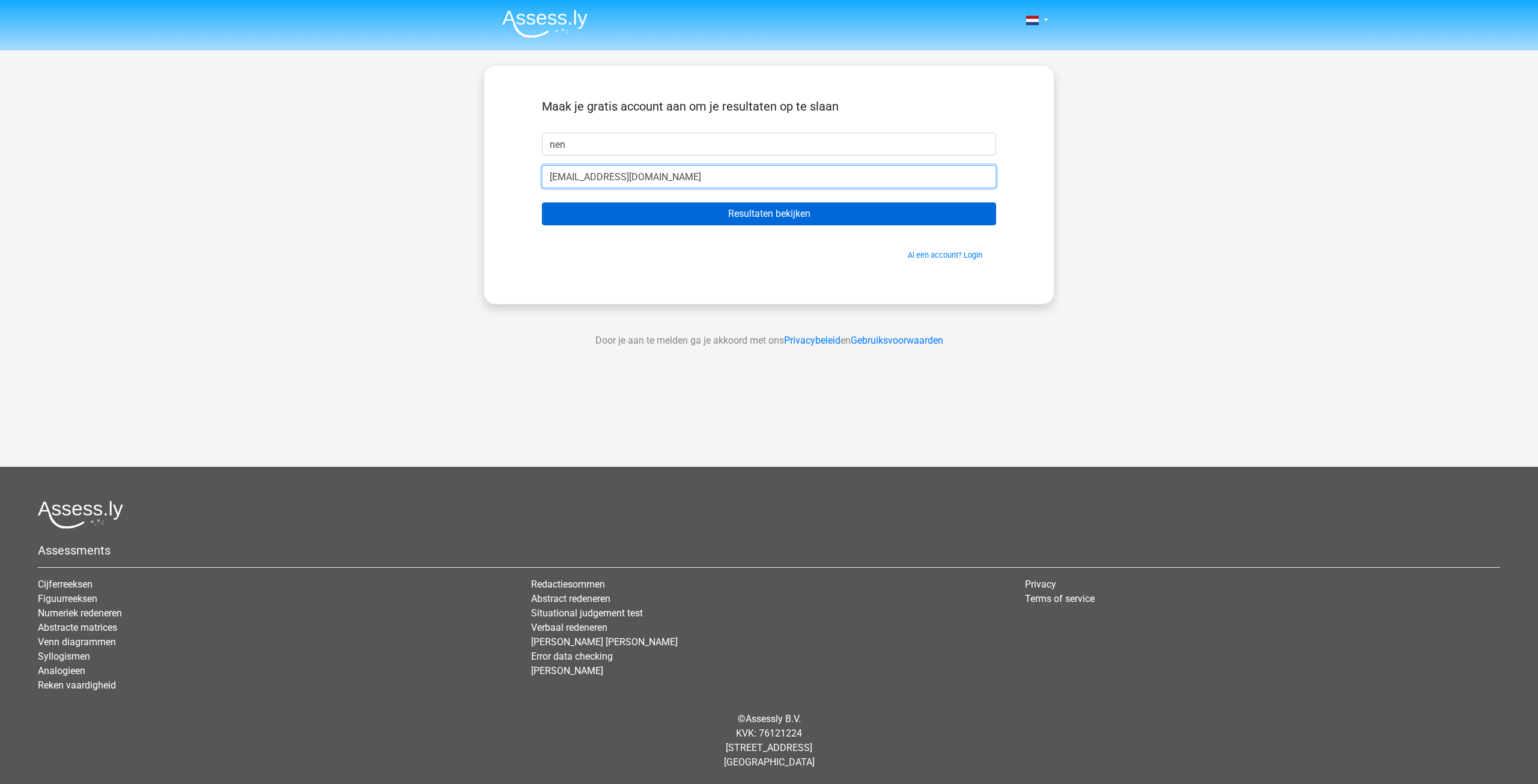
type input "[EMAIL_ADDRESS][DOMAIN_NAME]"
click at [773, 214] on input "Resultaten bekijken" at bounding box center [768, 214] width 454 height 23
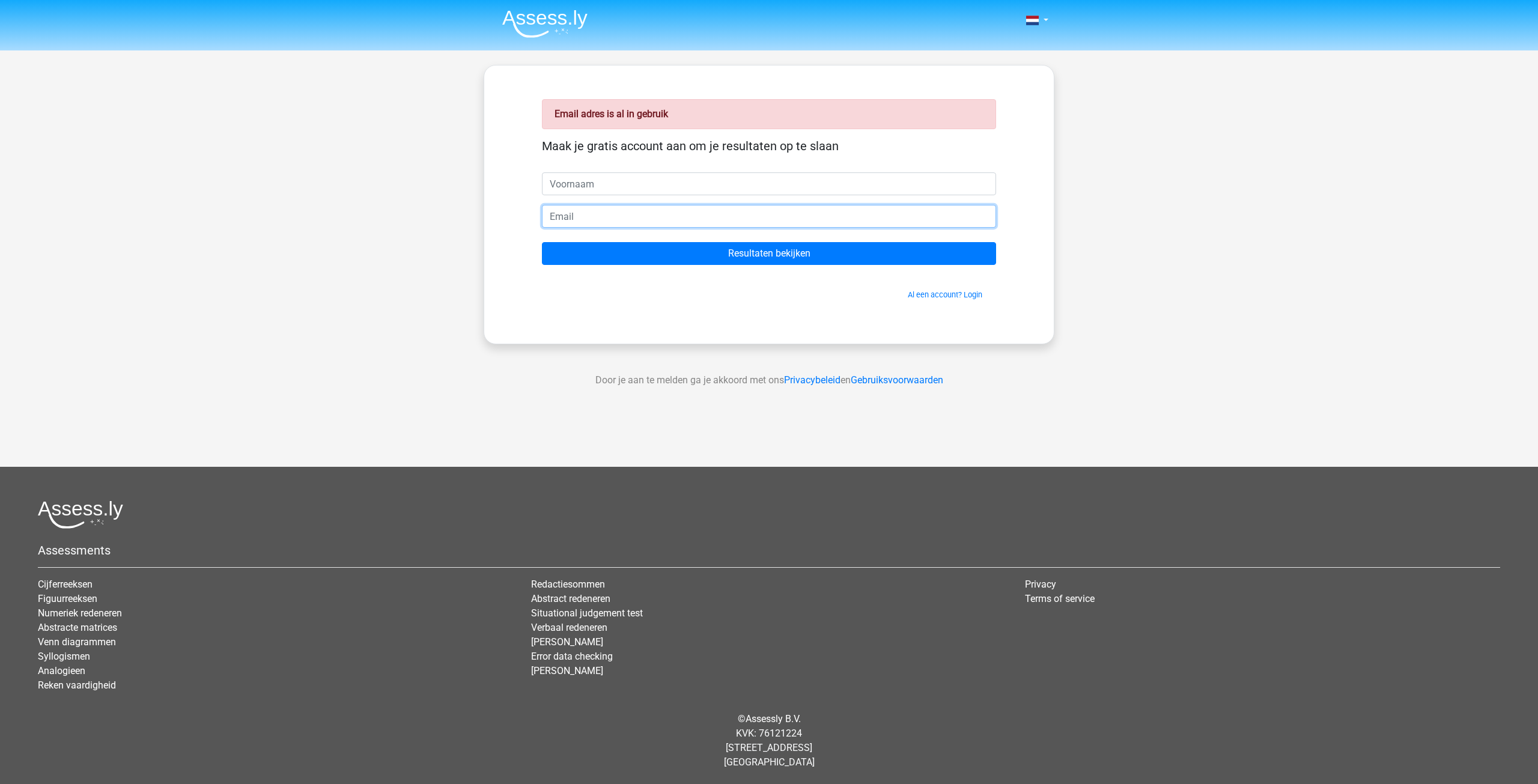
click at [680, 213] on input "email" at bounding box center [768, 216] width 454 height 23
type input "[EMAIL_ADDRESS][DOMAIN_NAME]"
click at [553, 183] on input "text" at bounding box center [768, 184] width 454 height 23
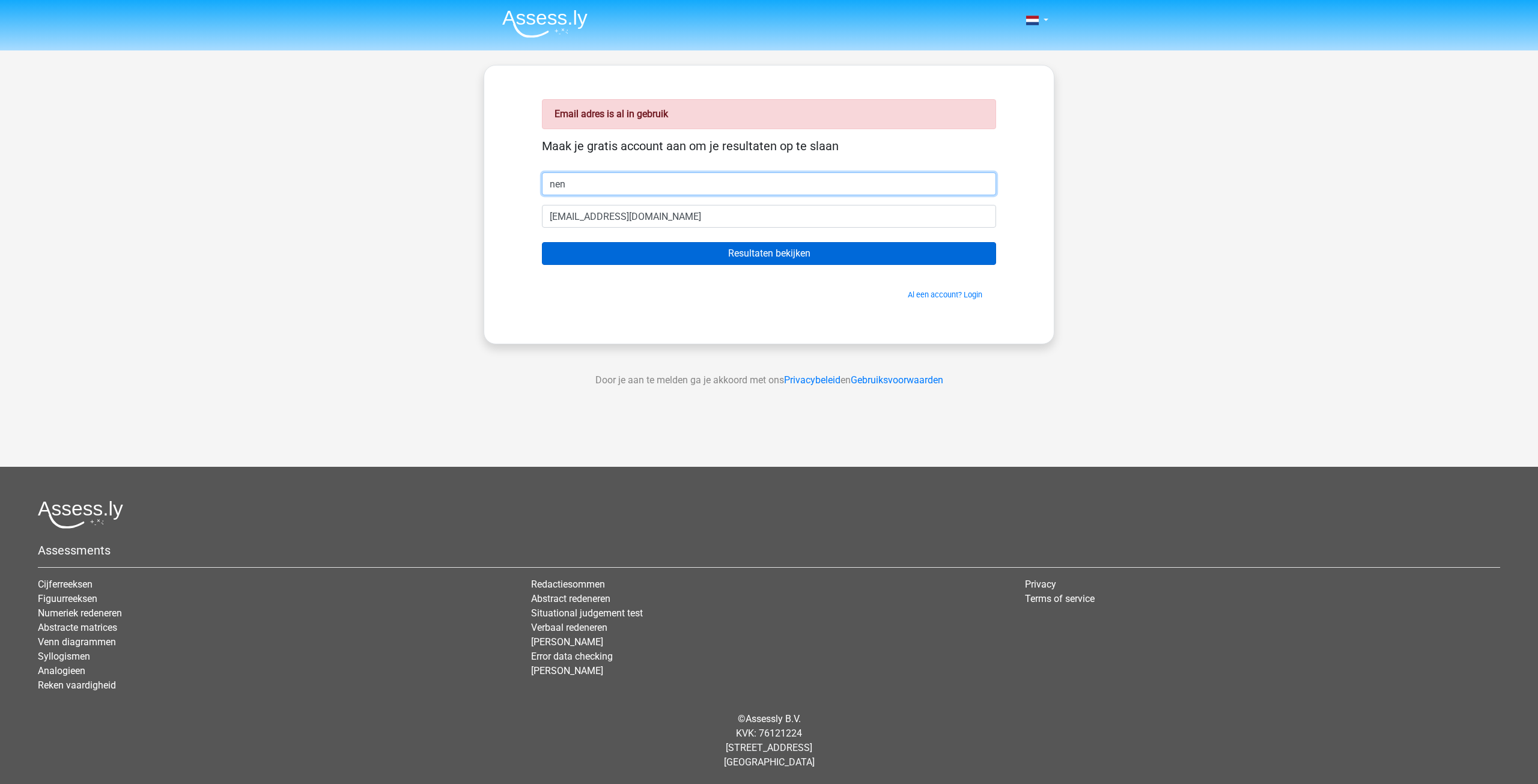
type input "nen"
click at [777, 254] on input "Resultaten bekijken" at bounding box center [768, 253] width 454 height 23
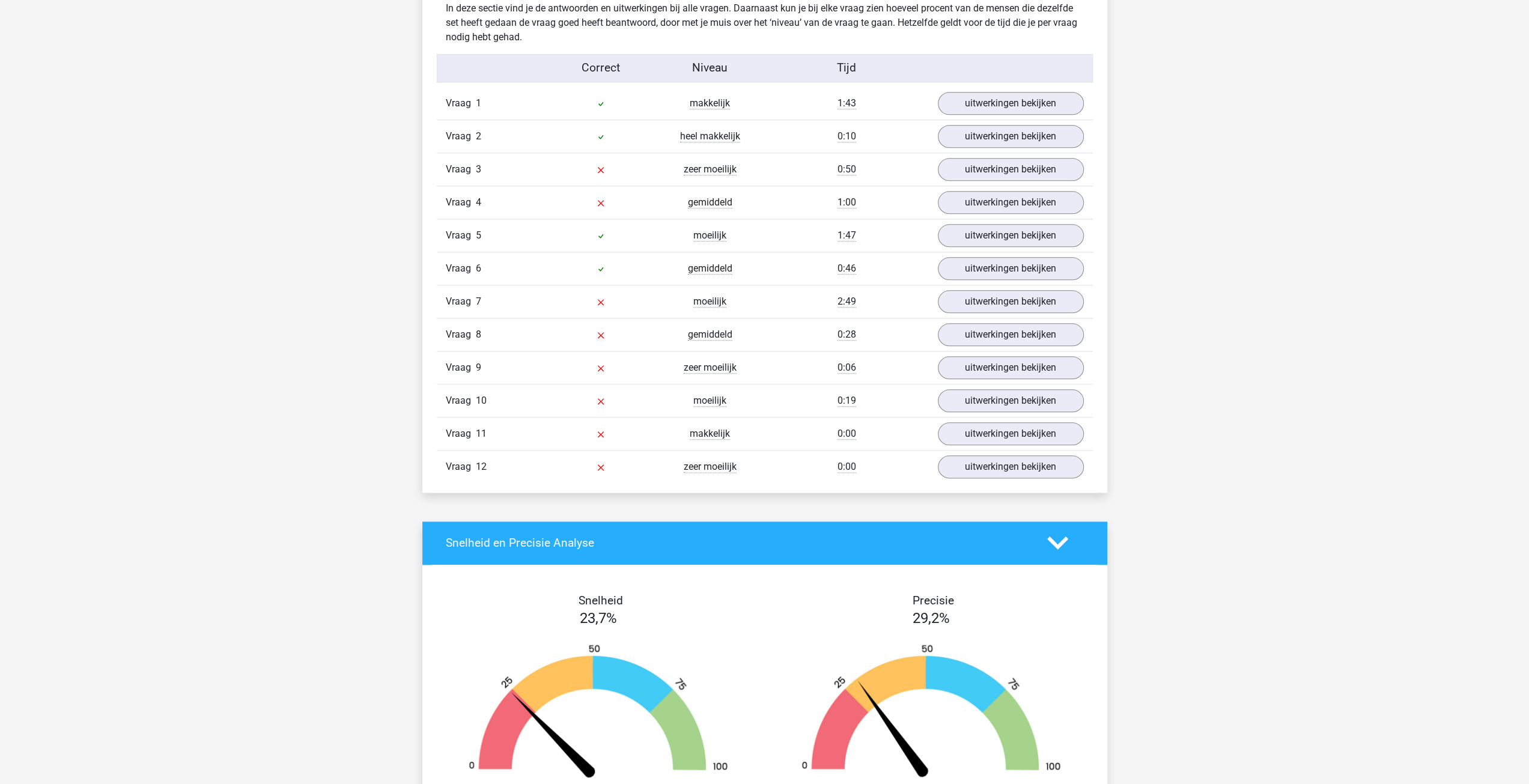
scroll to position [1201, 0]
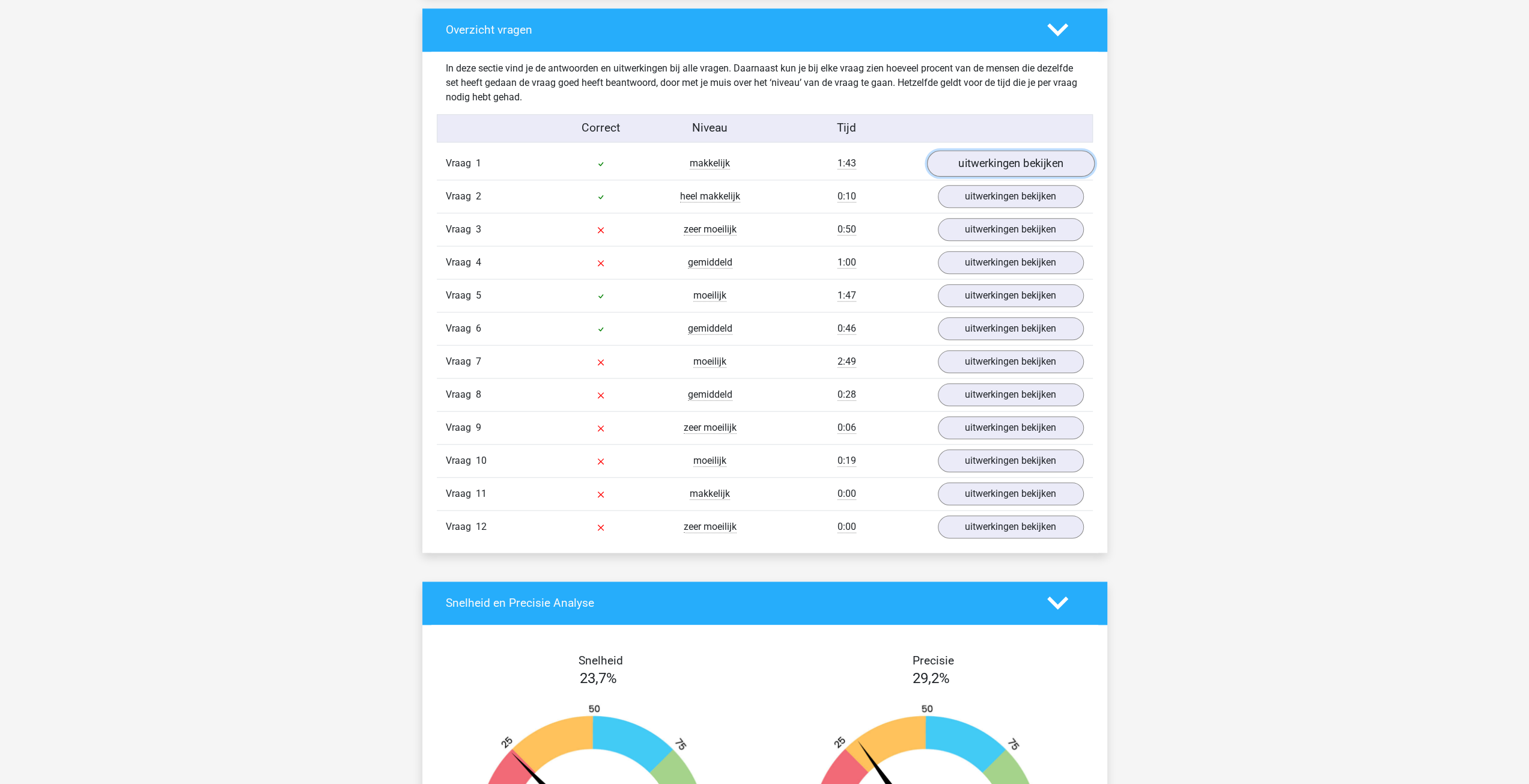
click at [992, 162] on link "uitwerkingen bekijken" at bounding box center [1010, 163] width 167 height 27
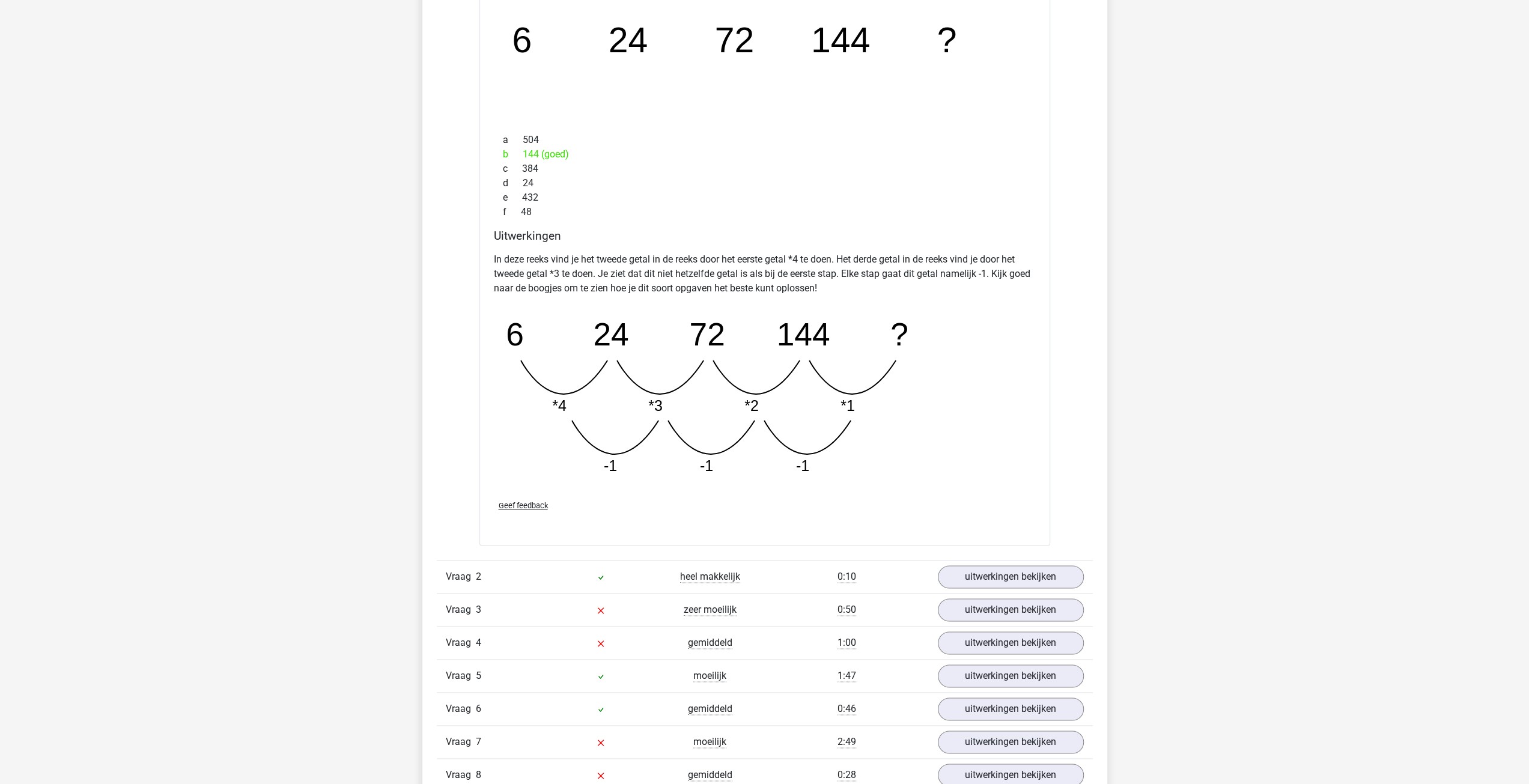
scroll to position [1442, 0]
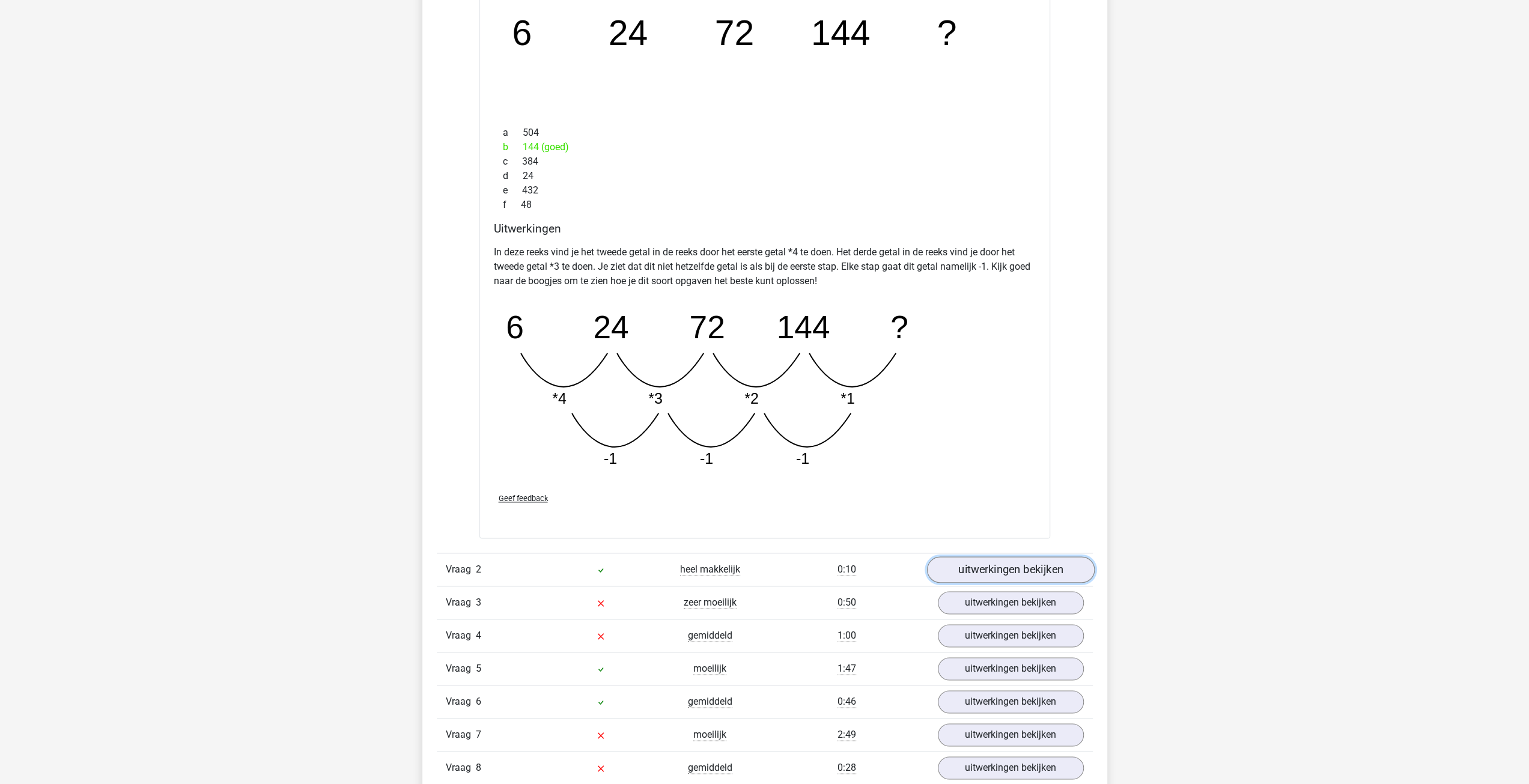
click at [1000, 567] on link "uitwerkingen bekijken" at bounding box center [1010, 570] width 167 height 27
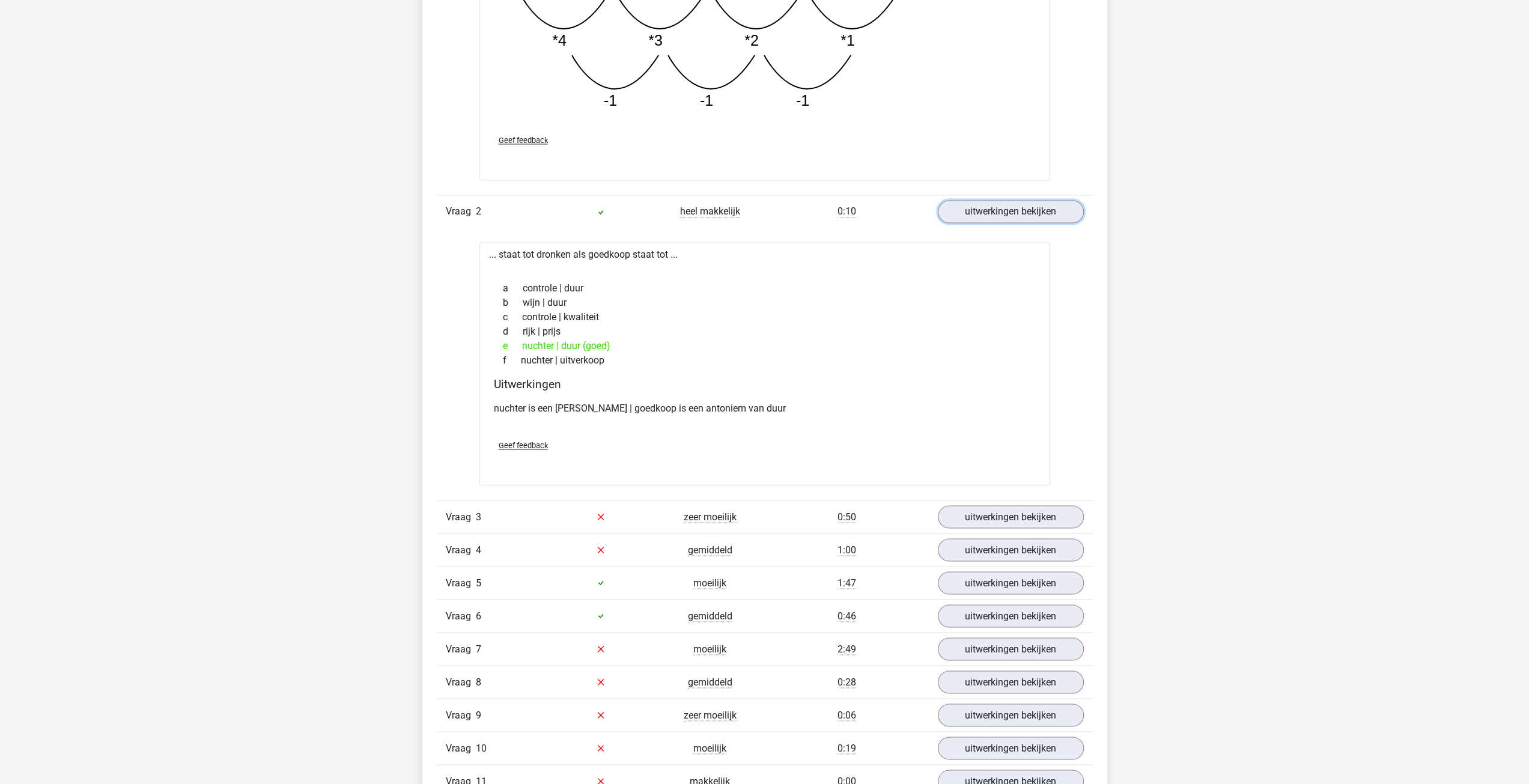
scroll to position [1802, 0]
click at [1015, 511] on link "uitwerkingen bekijken" at bounding box center [1010, 514] width 167 height 27
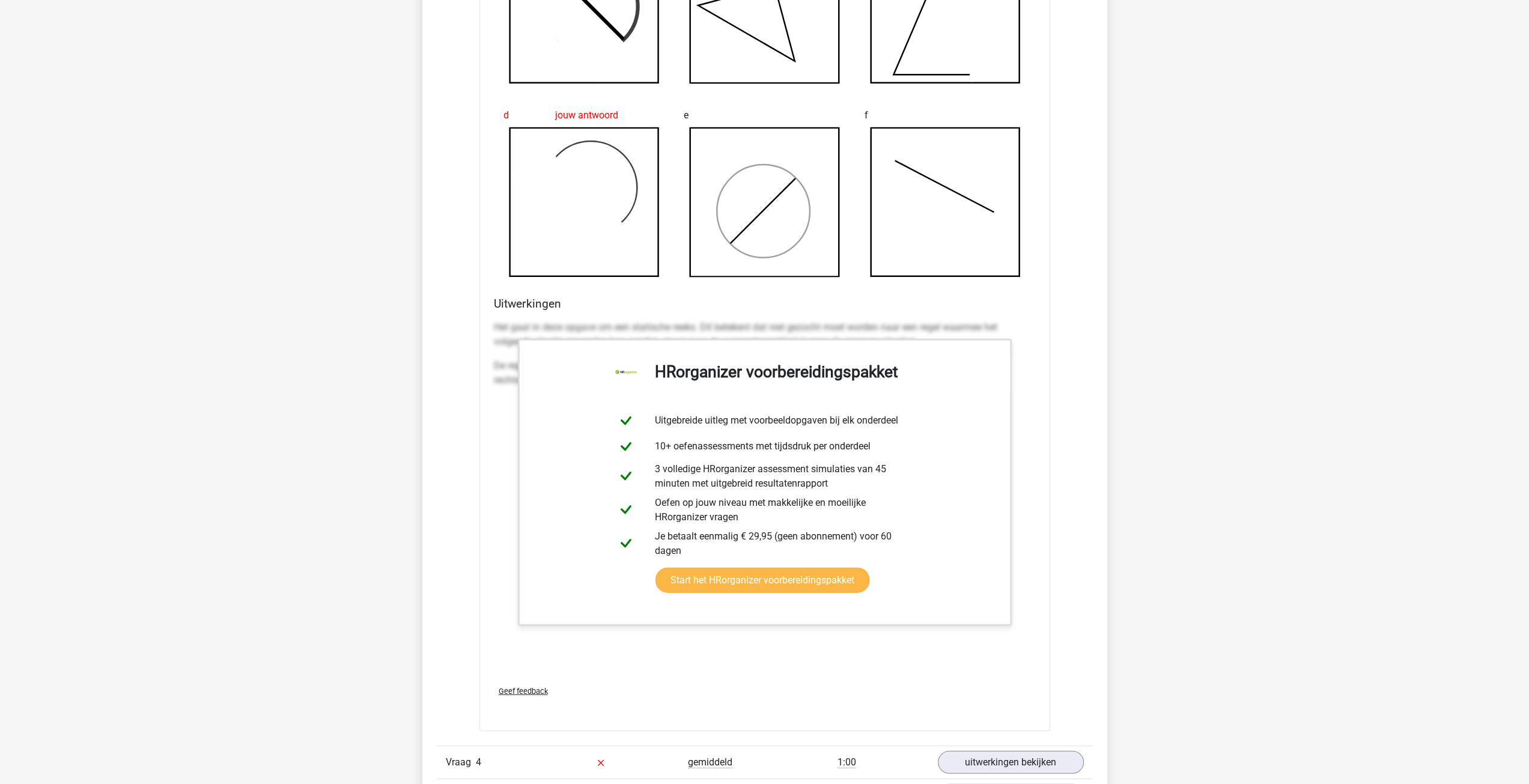
scroll to position [2823, 0]
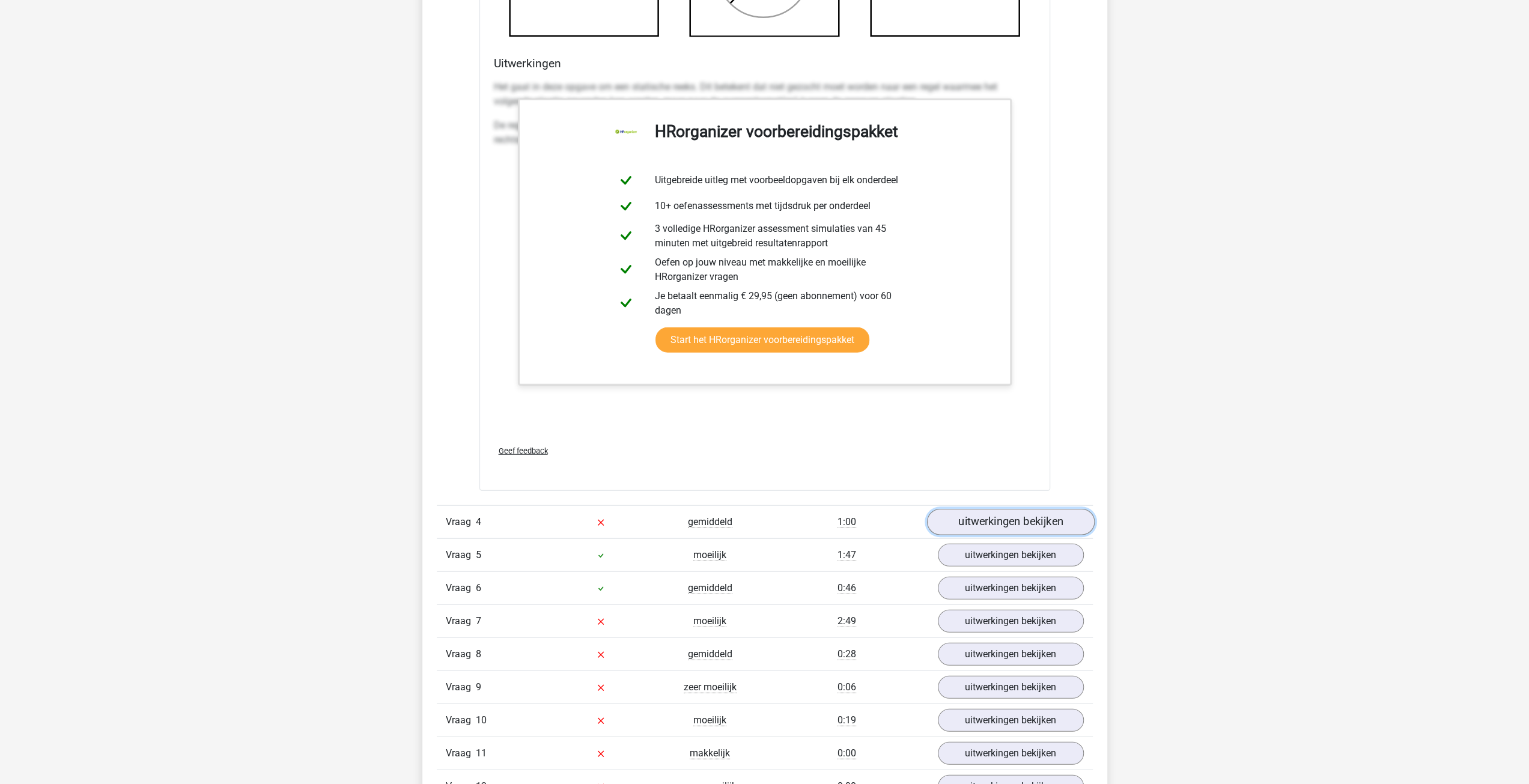
click at [972, 521] on link "uitwerkingen bekijken" at bounding box center [1010, 522] width 167 height 27
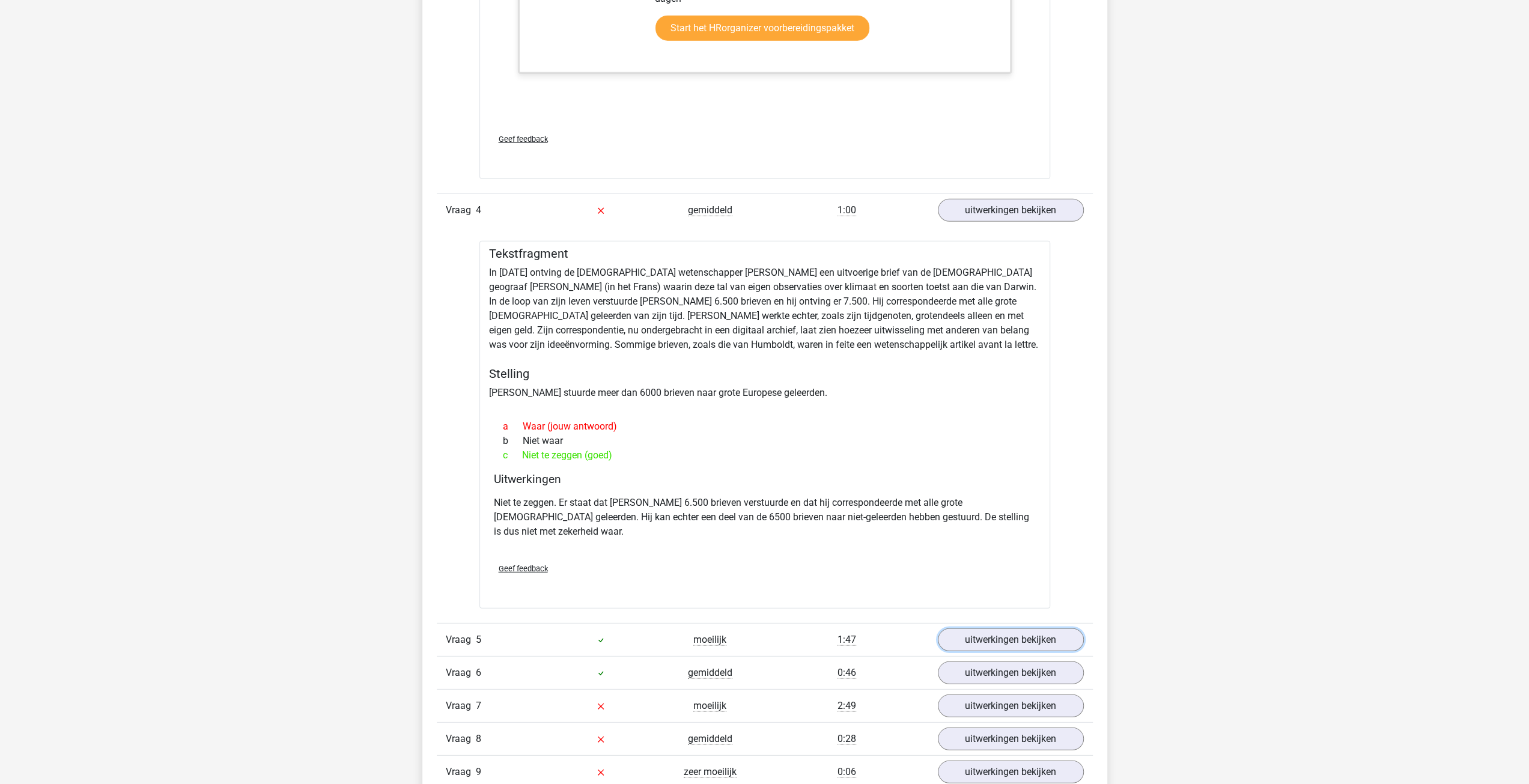
scroll to position [3244, 0]
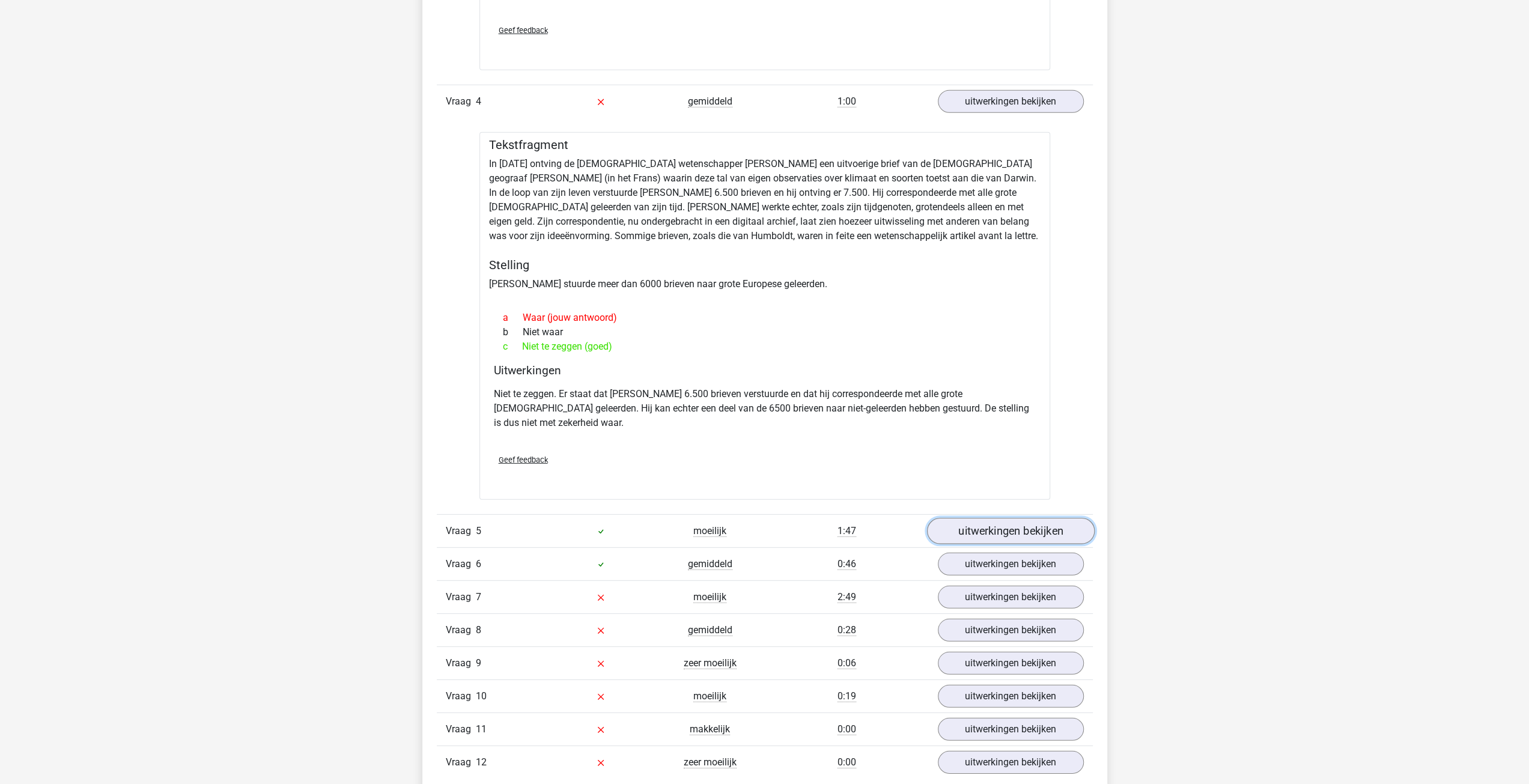
click at [1003, 519] on link "uitwerkingen bekijken" at bounding box center [1010, 532] width 167 height 27
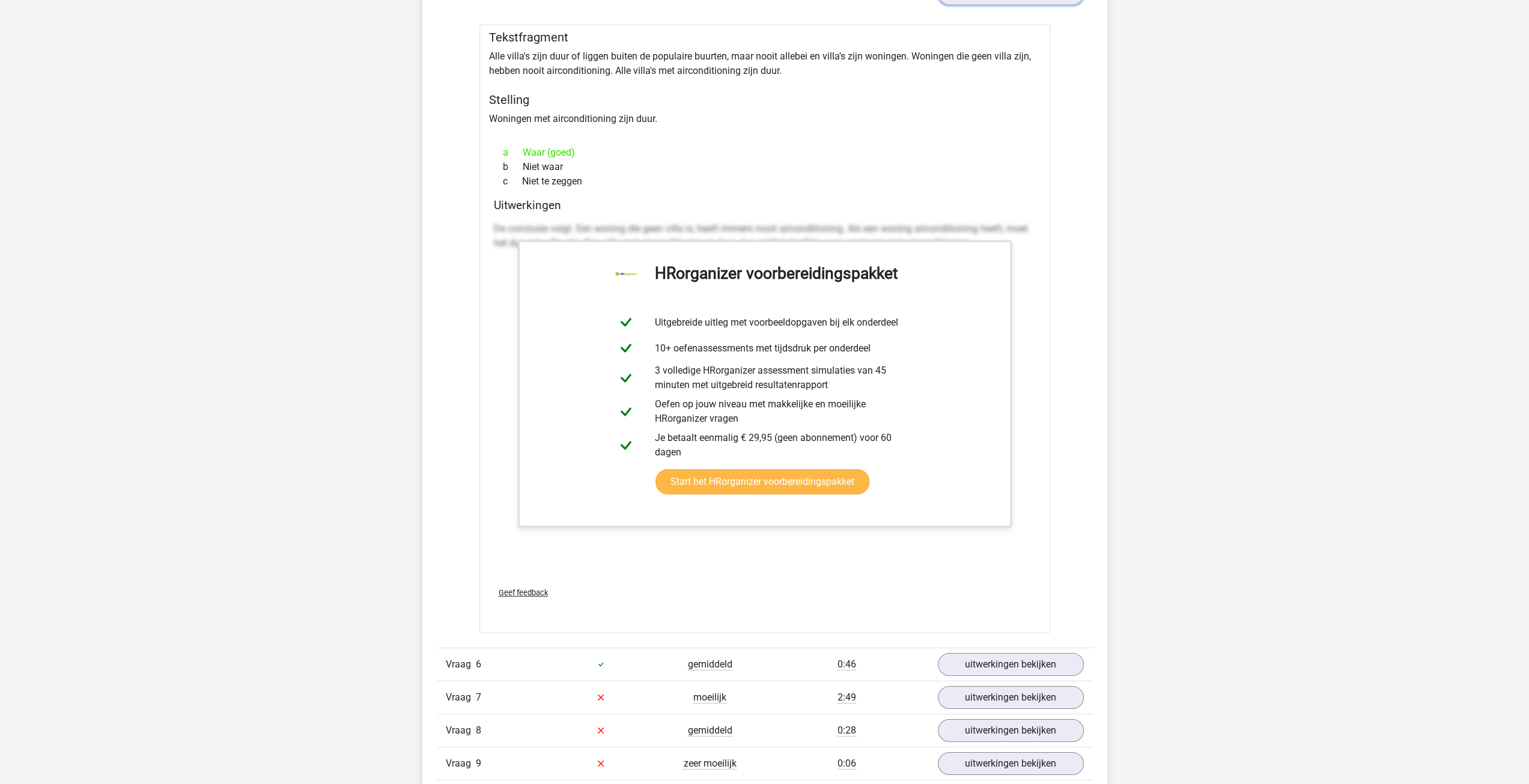
scroll to position [3784, 0]
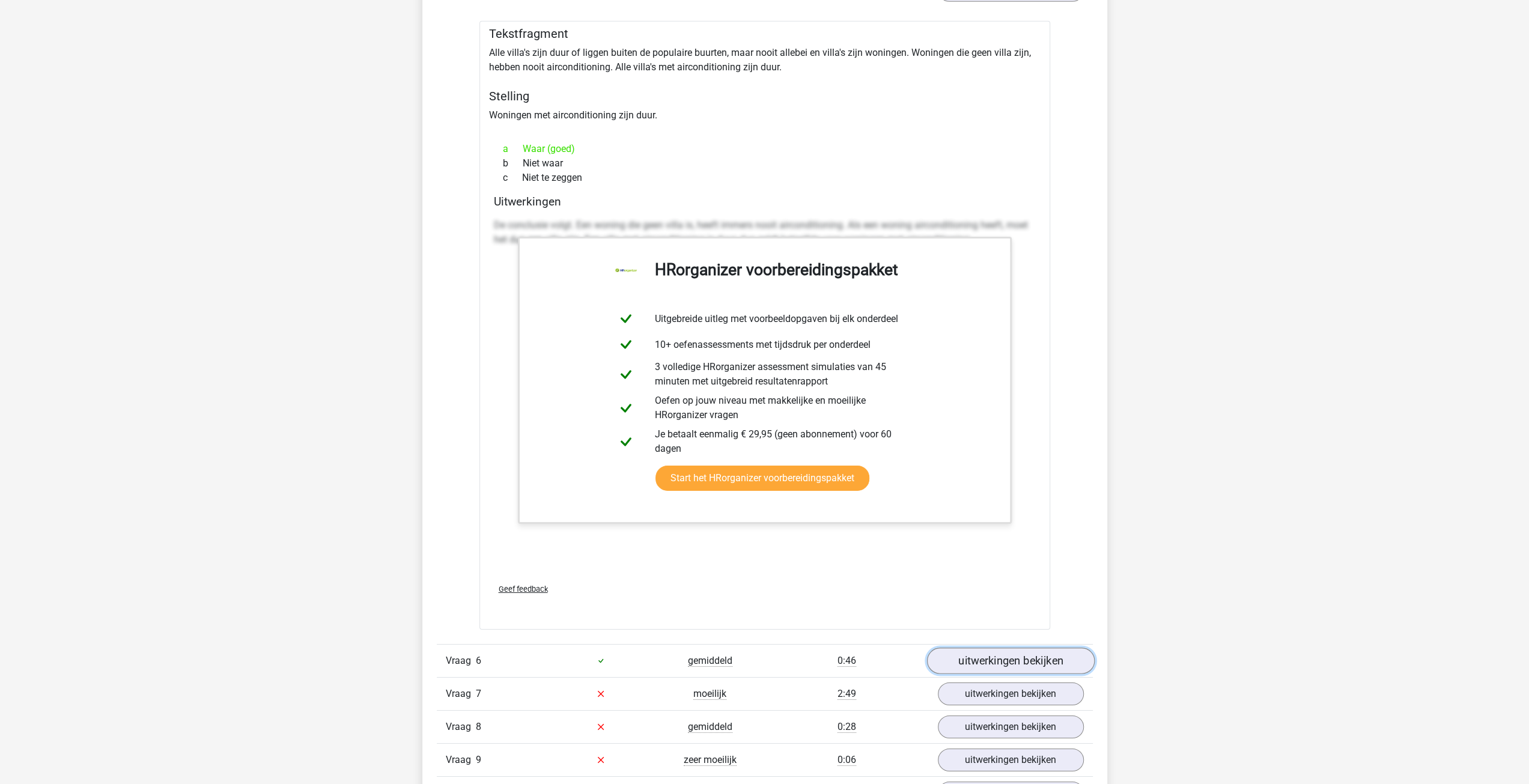
click at [995, 647] on link "uitwerkingen bekijken" at bounding box center [1010, 661] width 167 height 27
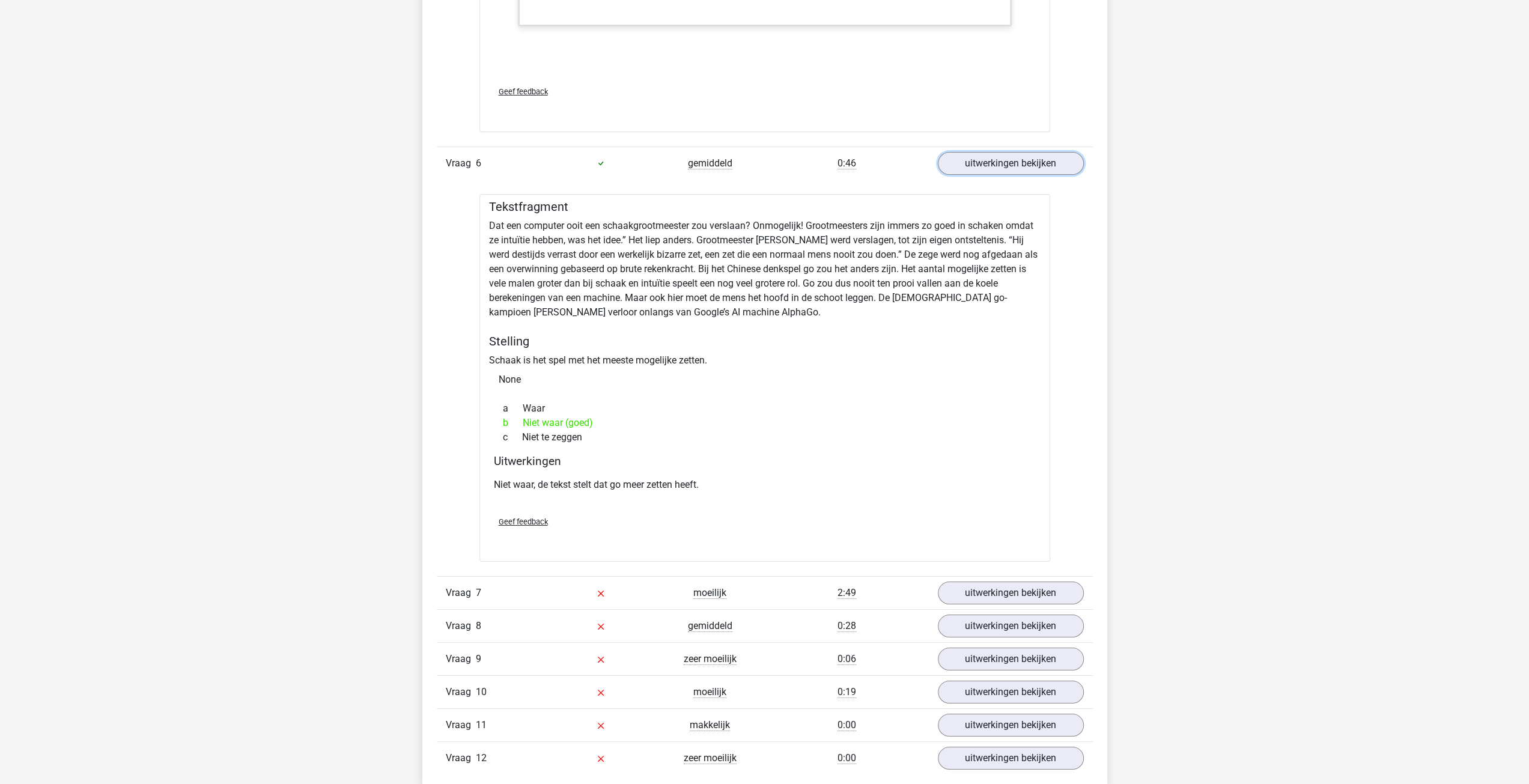
scroll to position [4325, 0]
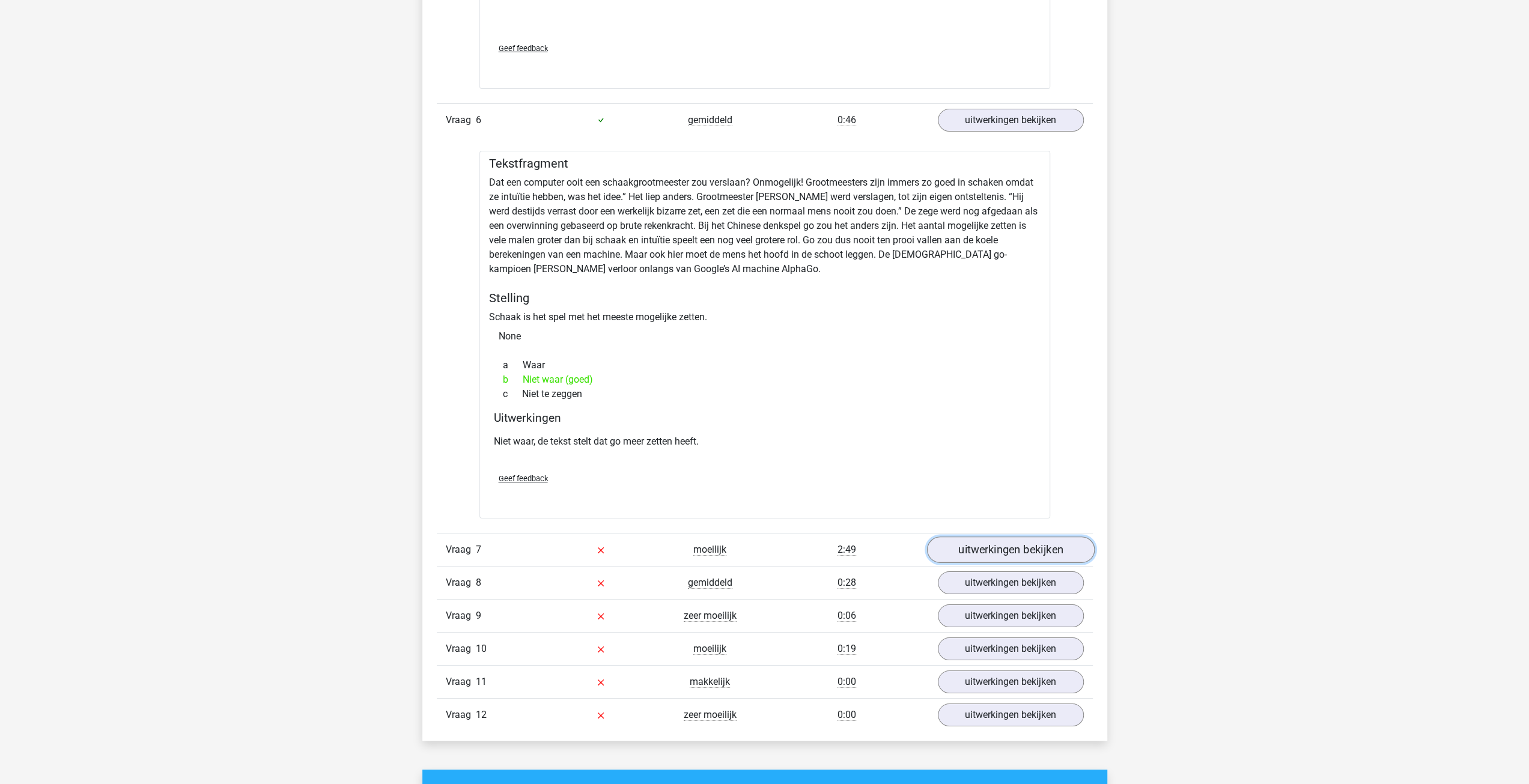
click at [1022, 536] on link "uitwerkingen bekijken" at bounding box center [1010, 549] width 167 height 27
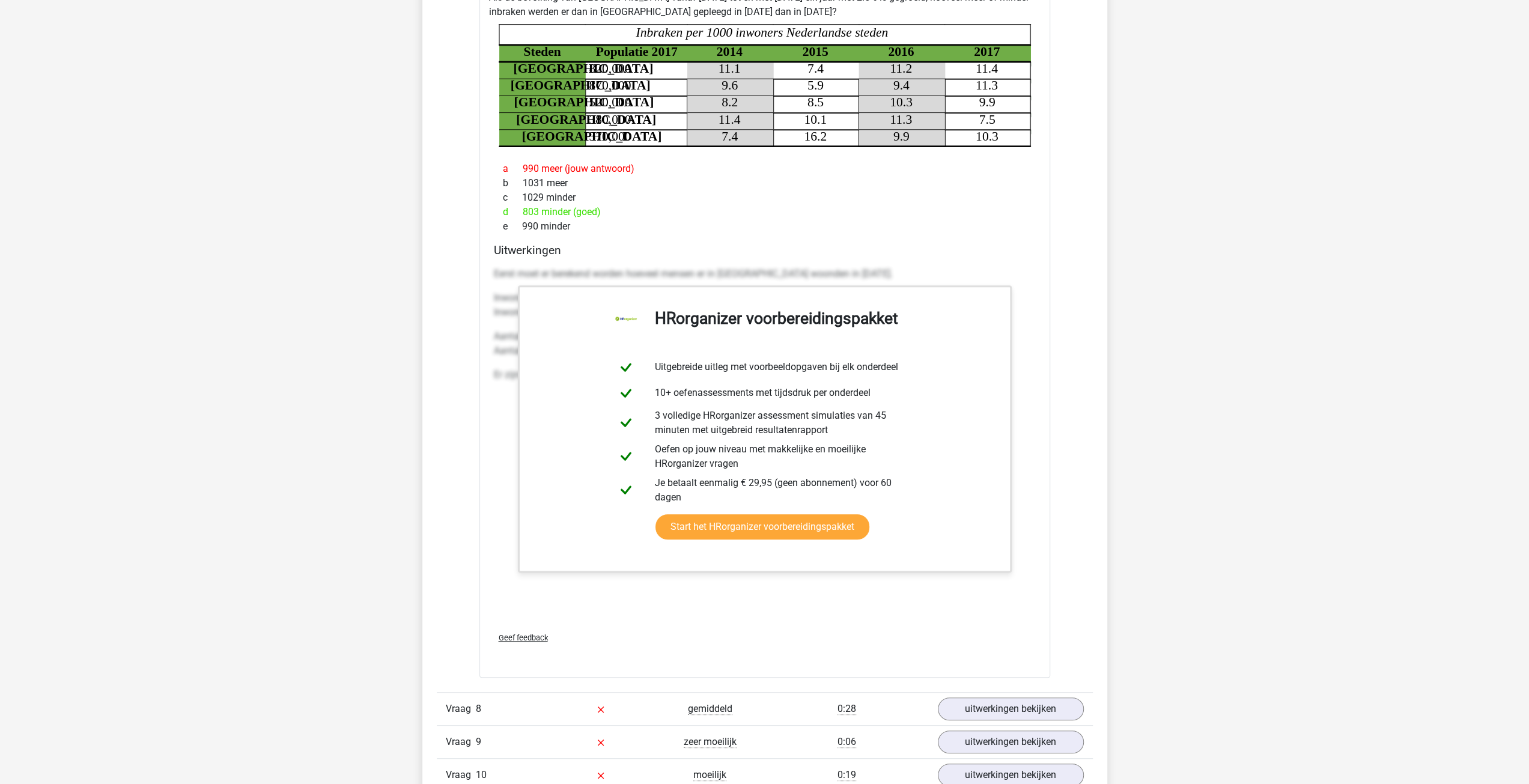
scroll to position [4926, 0]
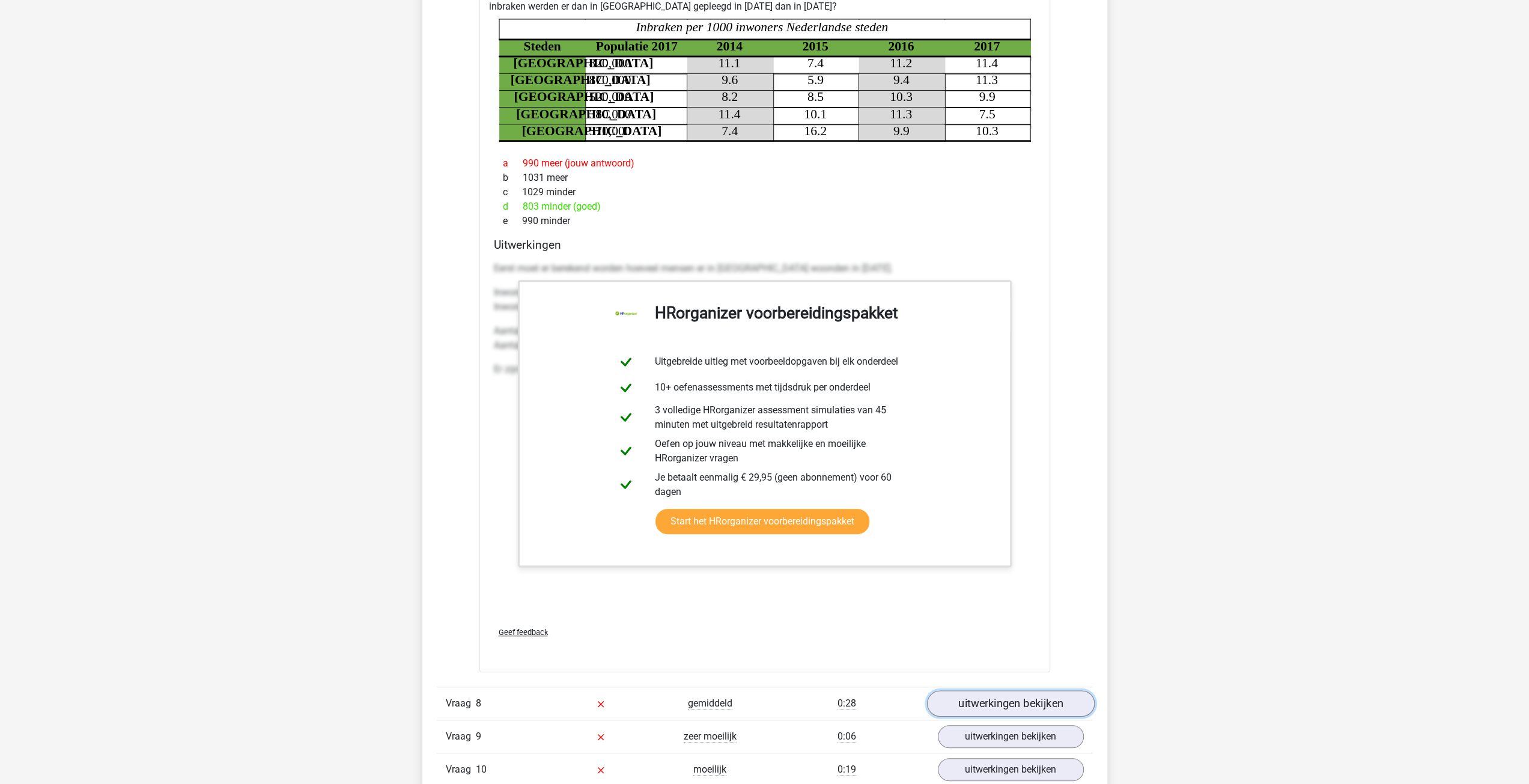
click at [1009, 690] on link "uitwerkingen bekijken" at bounding box center [1010, 704] width 167 height 27
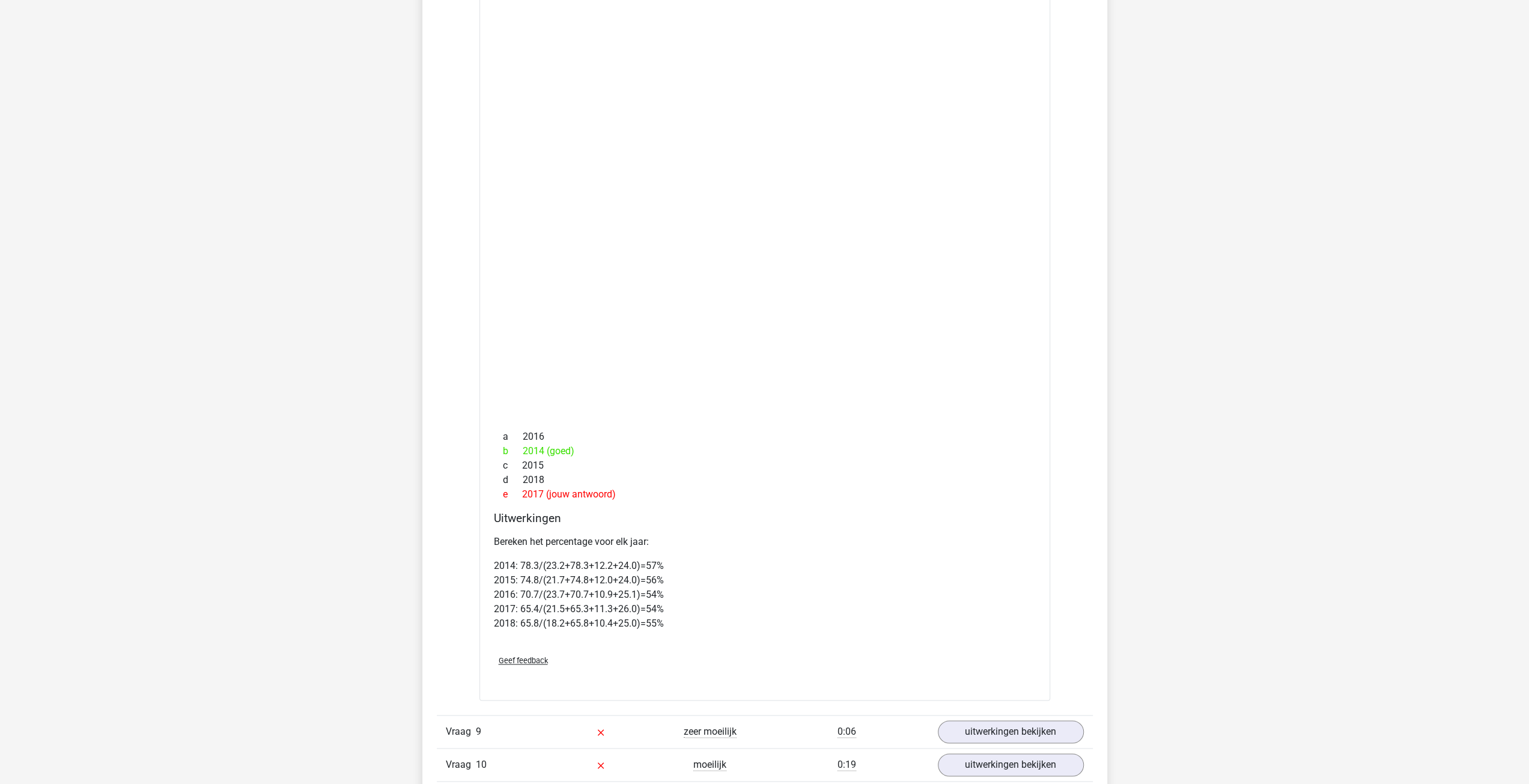
scroll to position [5947, 0]
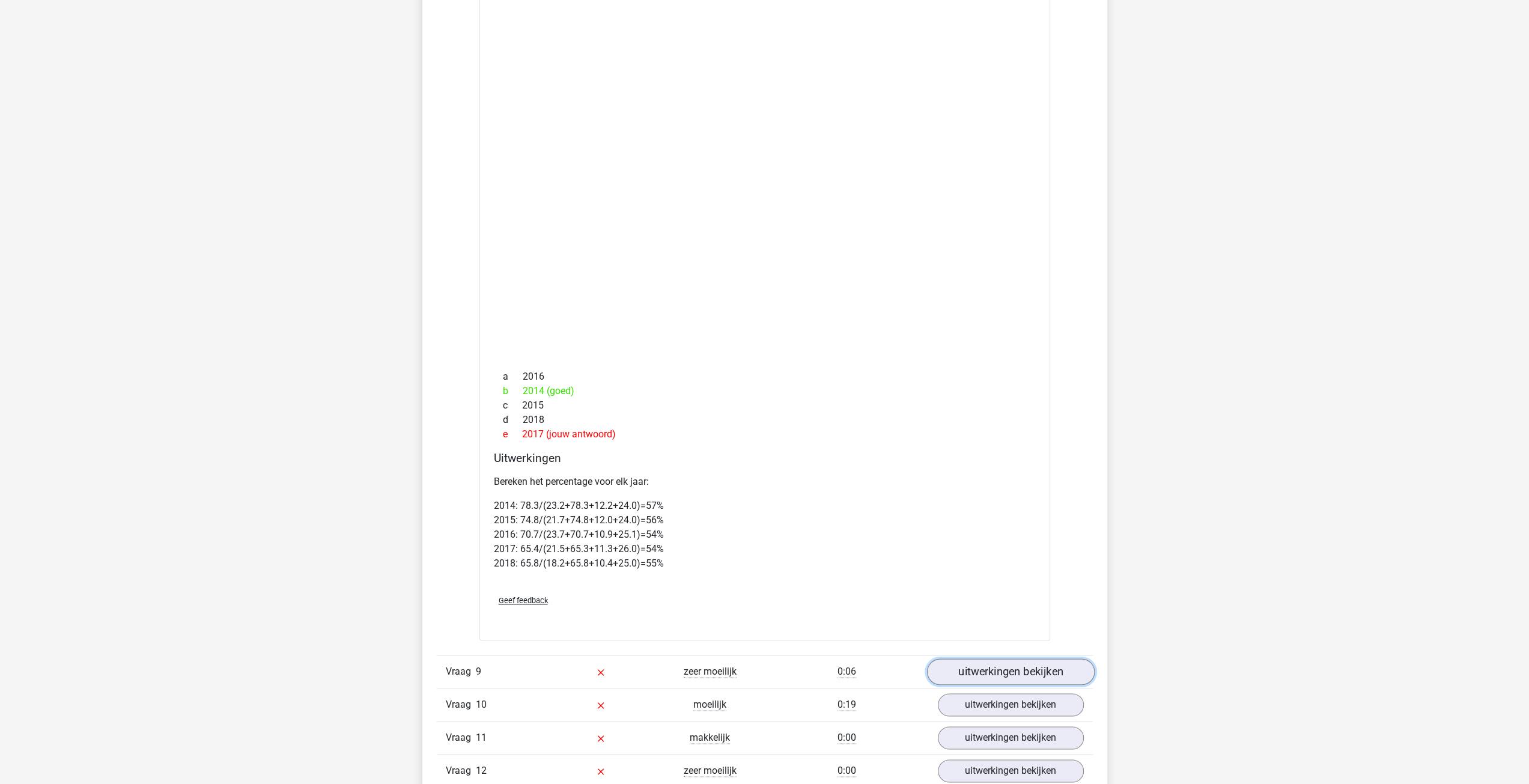
click at [1007, 659] on link "uitwerkingen bekijken" at bounding box center [1010, 672] width 167 height 27
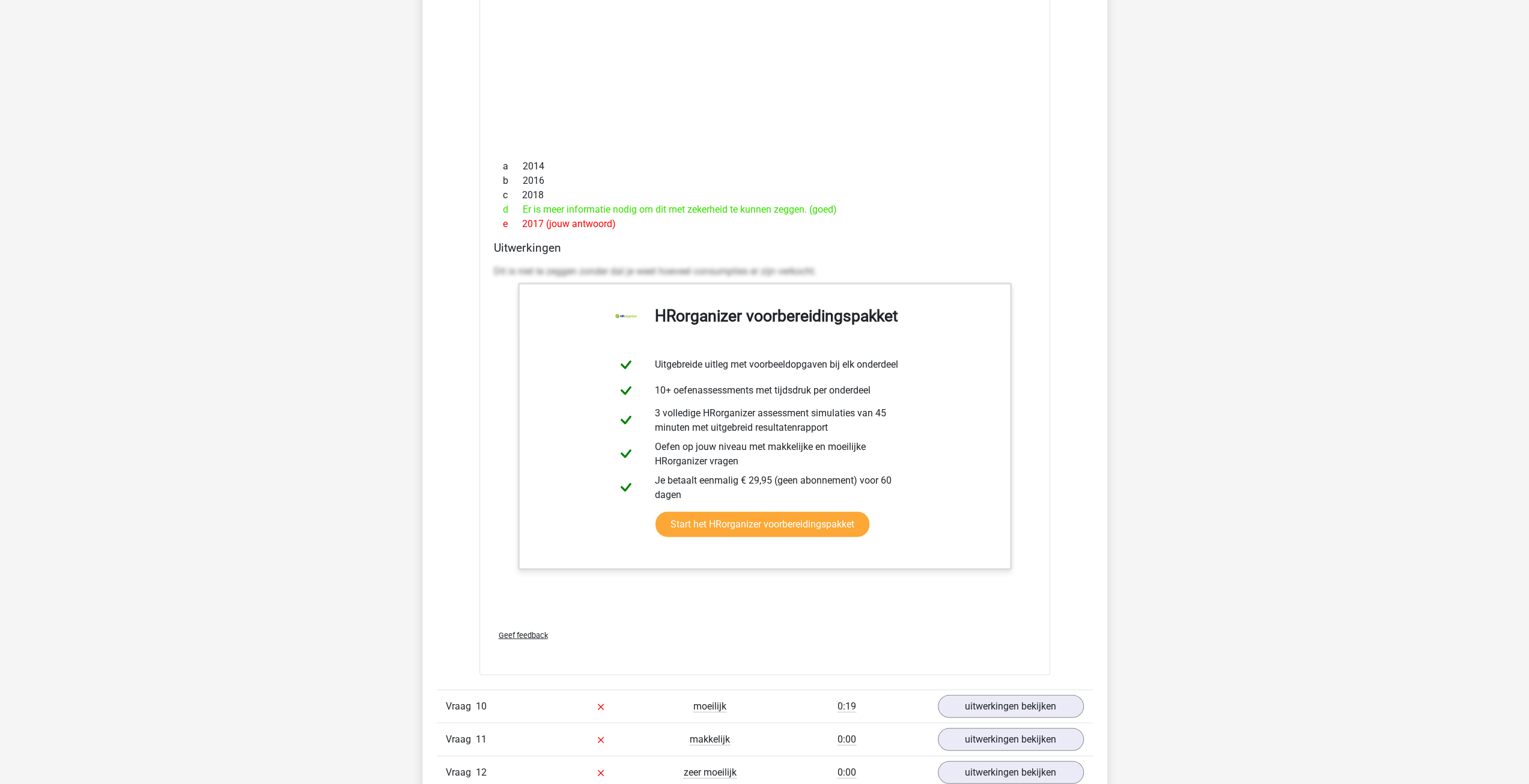
scroll to position [7148, 0]
click at [1007, 692] on link "uitwerkingen bekijken" at bounding box center [1010, 705] width 167 height 27
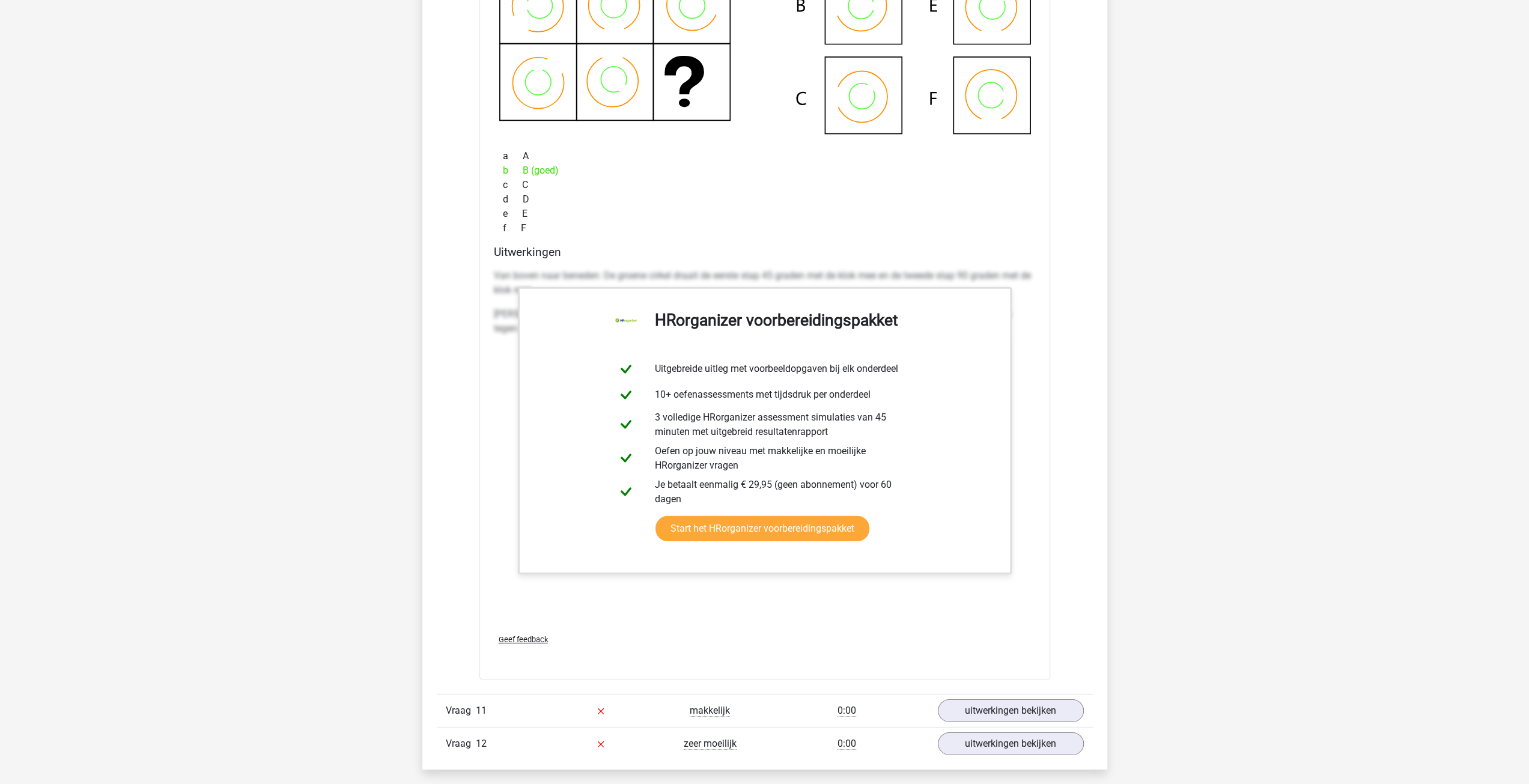
scroll to position [8049, 0]
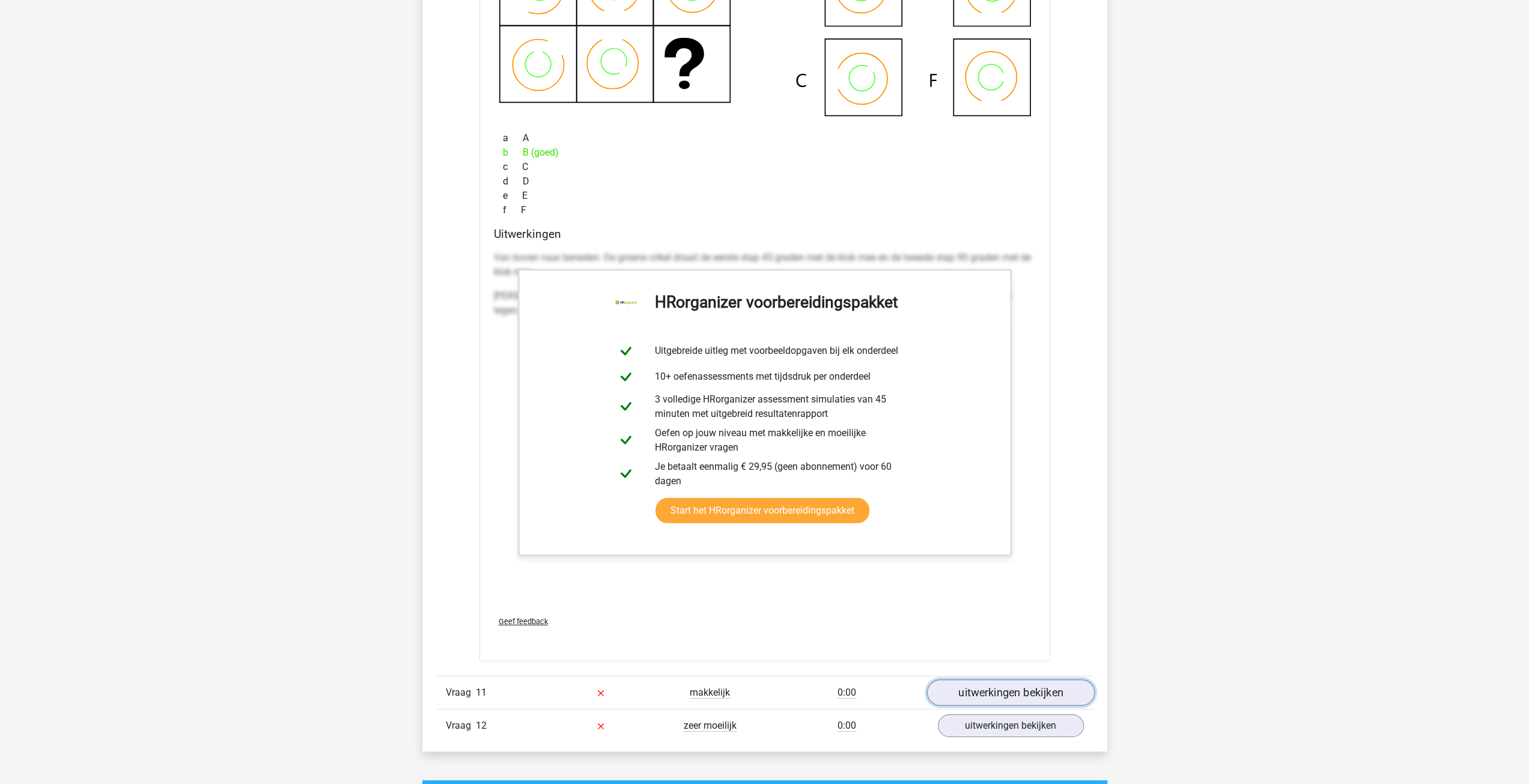
click at [1024, 679] on link "uitwerkingen bekijken" at bounding box center [1010, 693] width 167 height 27
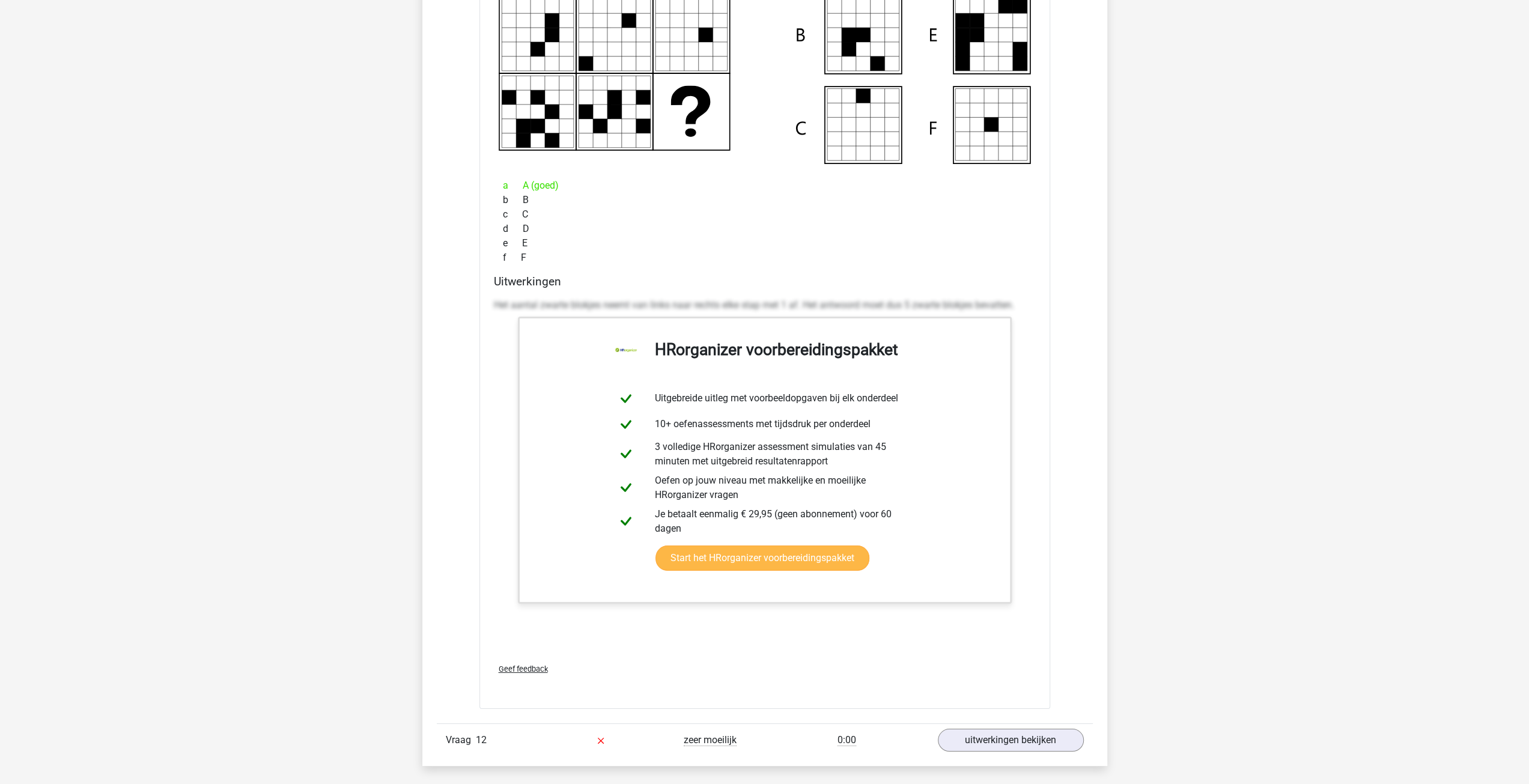
scroll to position [9010, 0]
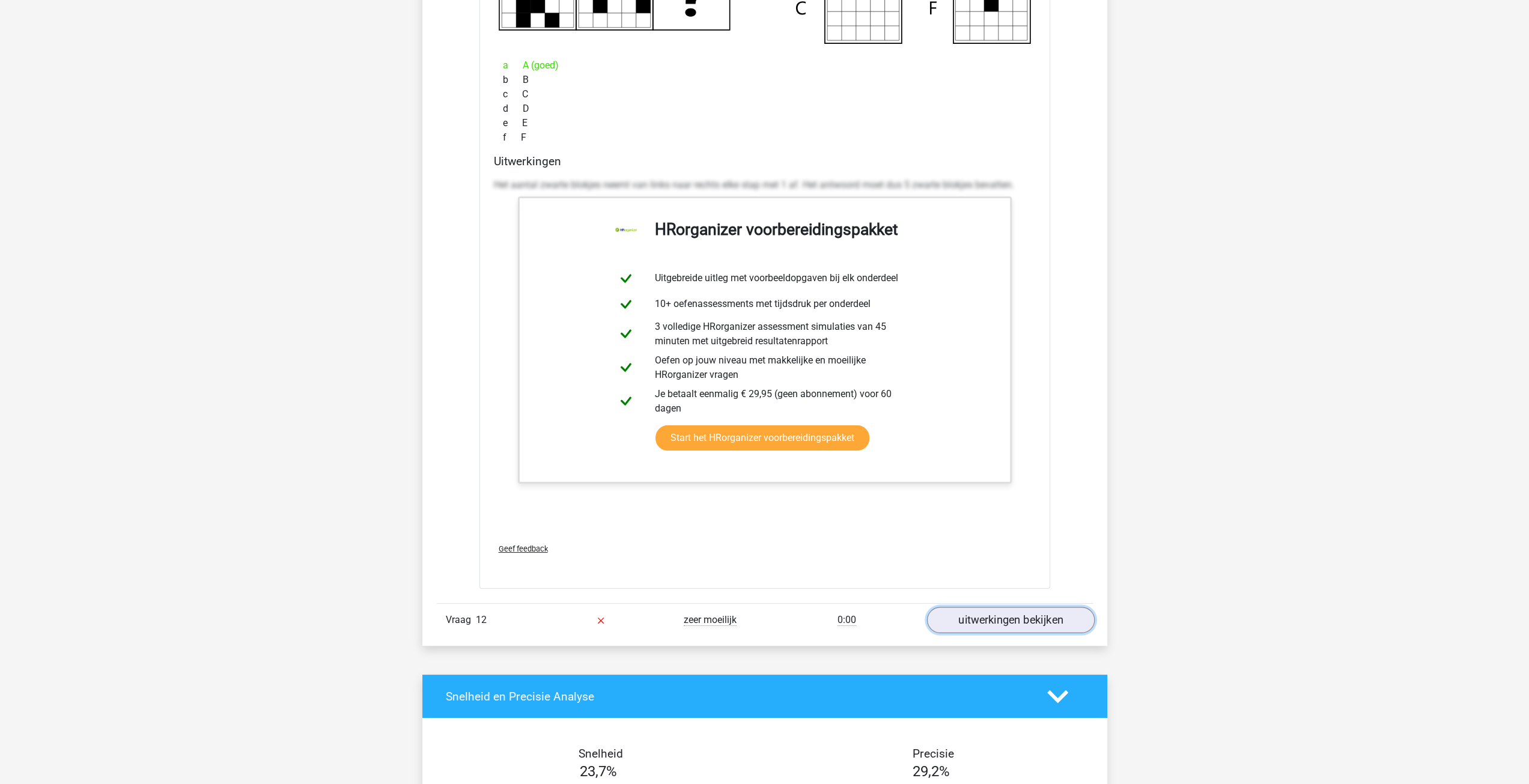
click at [979, 607] on link "uitwerkingen bekijken" at bounding box center [1010, 620] width 167 height 27
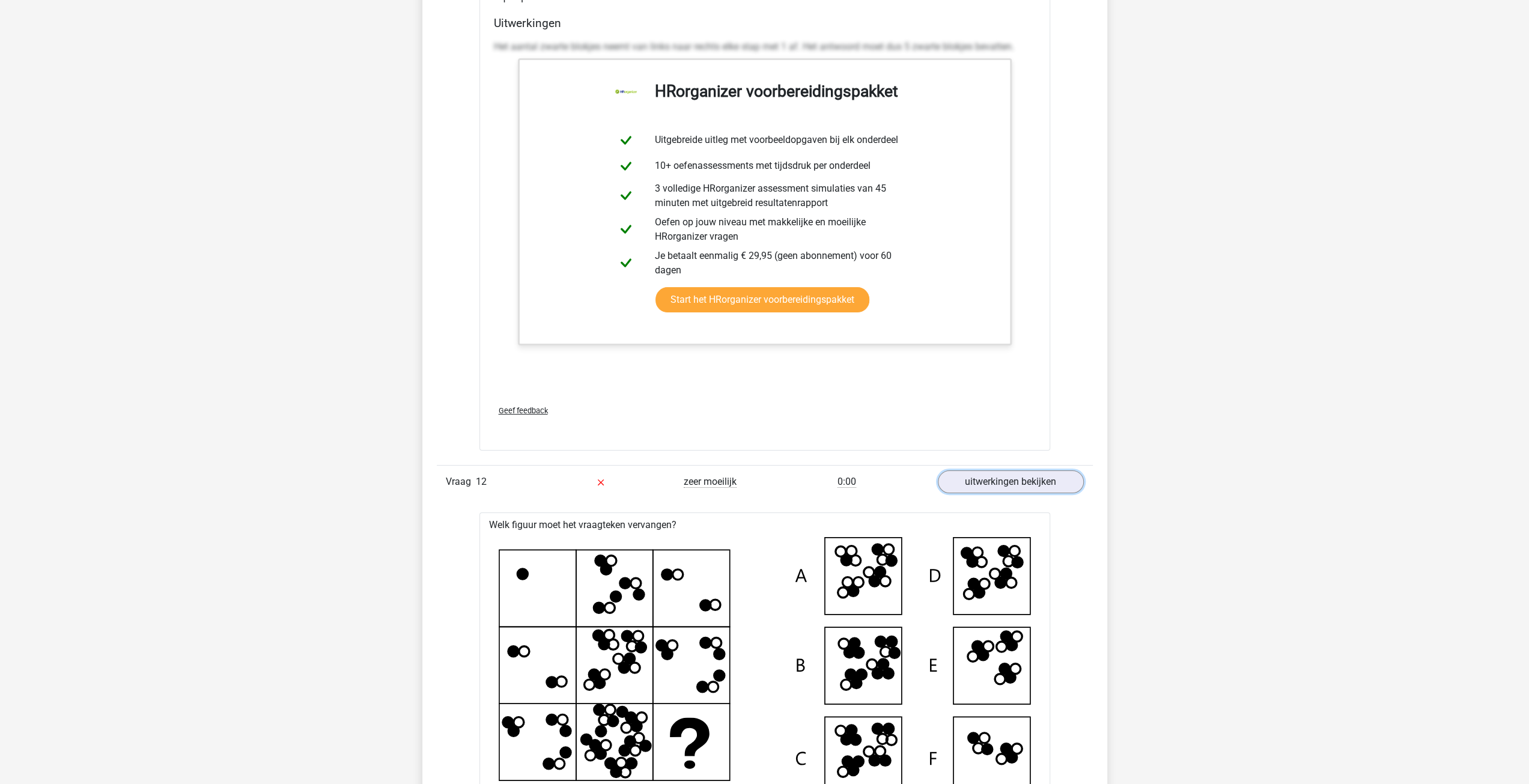
scroll to position [9131, 0]
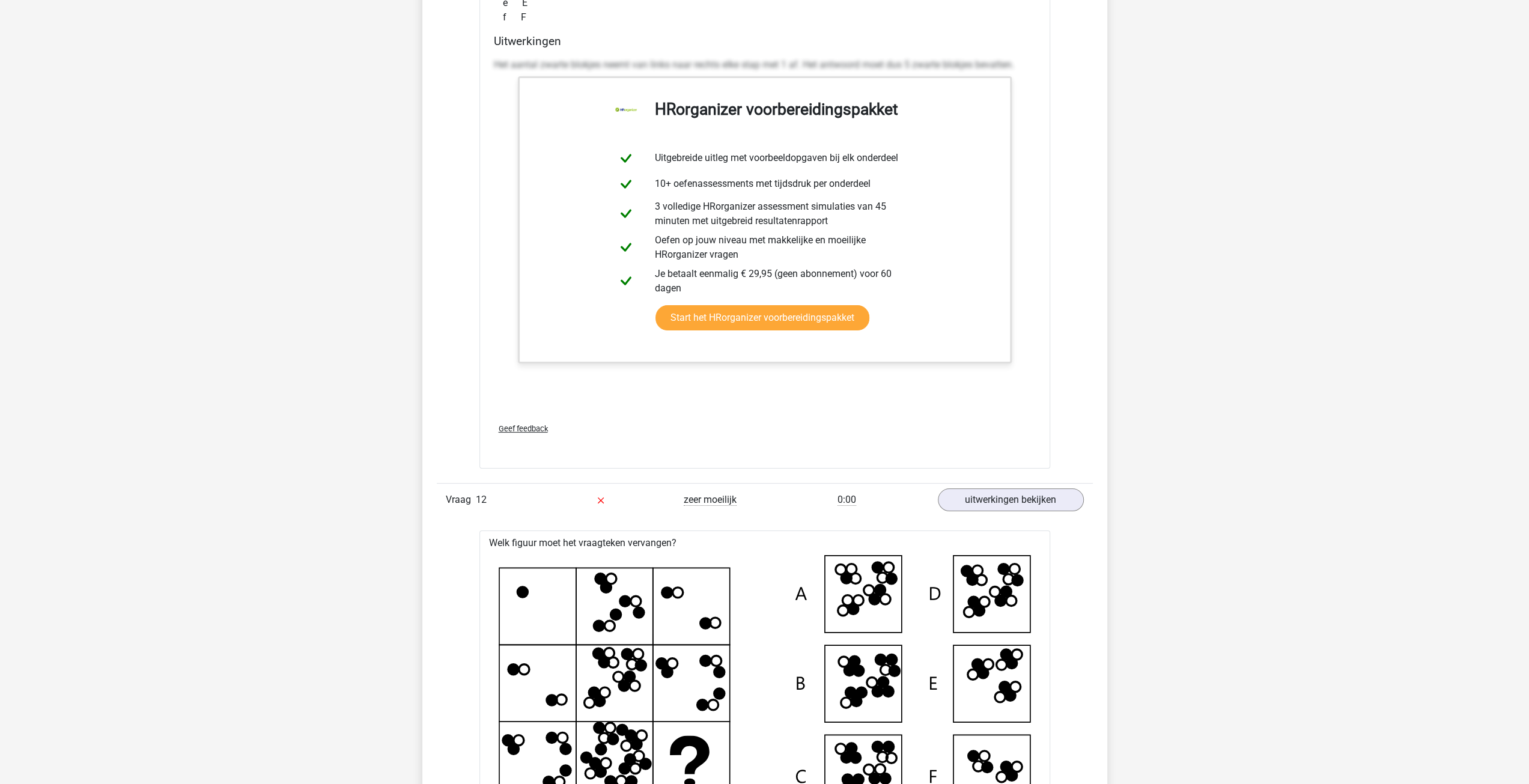
click at [989, 597] on icon at bounding box center [984, 601] width 10 height 10
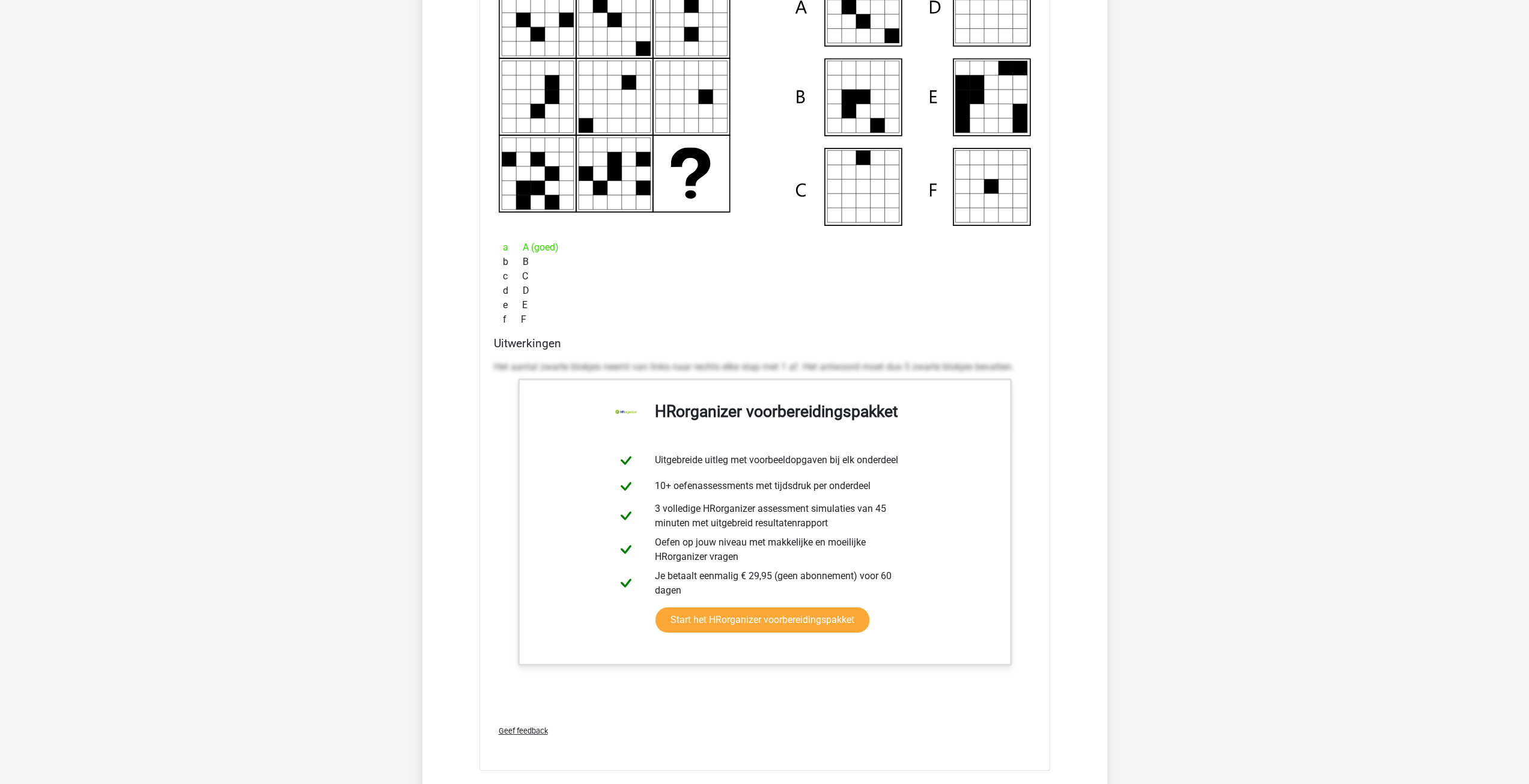
scroll to position [8650, 0]
